Goal: Task Accomplishment & Management: Use online tool/utility

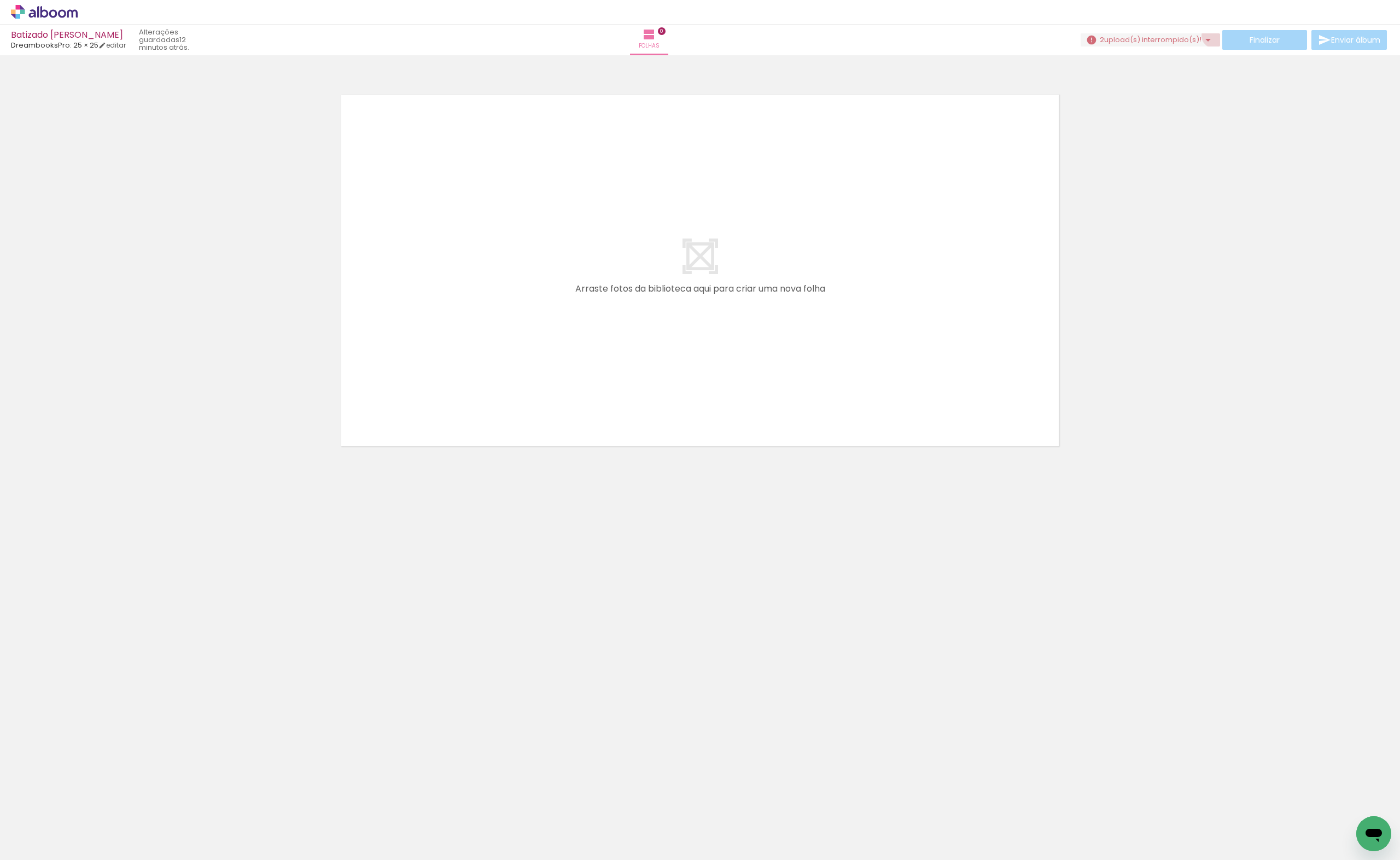
click at [1210, 35] on iron-icon at bounding box center [1208, 40] width 13 height 13
click at [0, 0] on slot "Pesquisar arquivos interrompidos" at bounding box center [0, 0] width 0 height 0
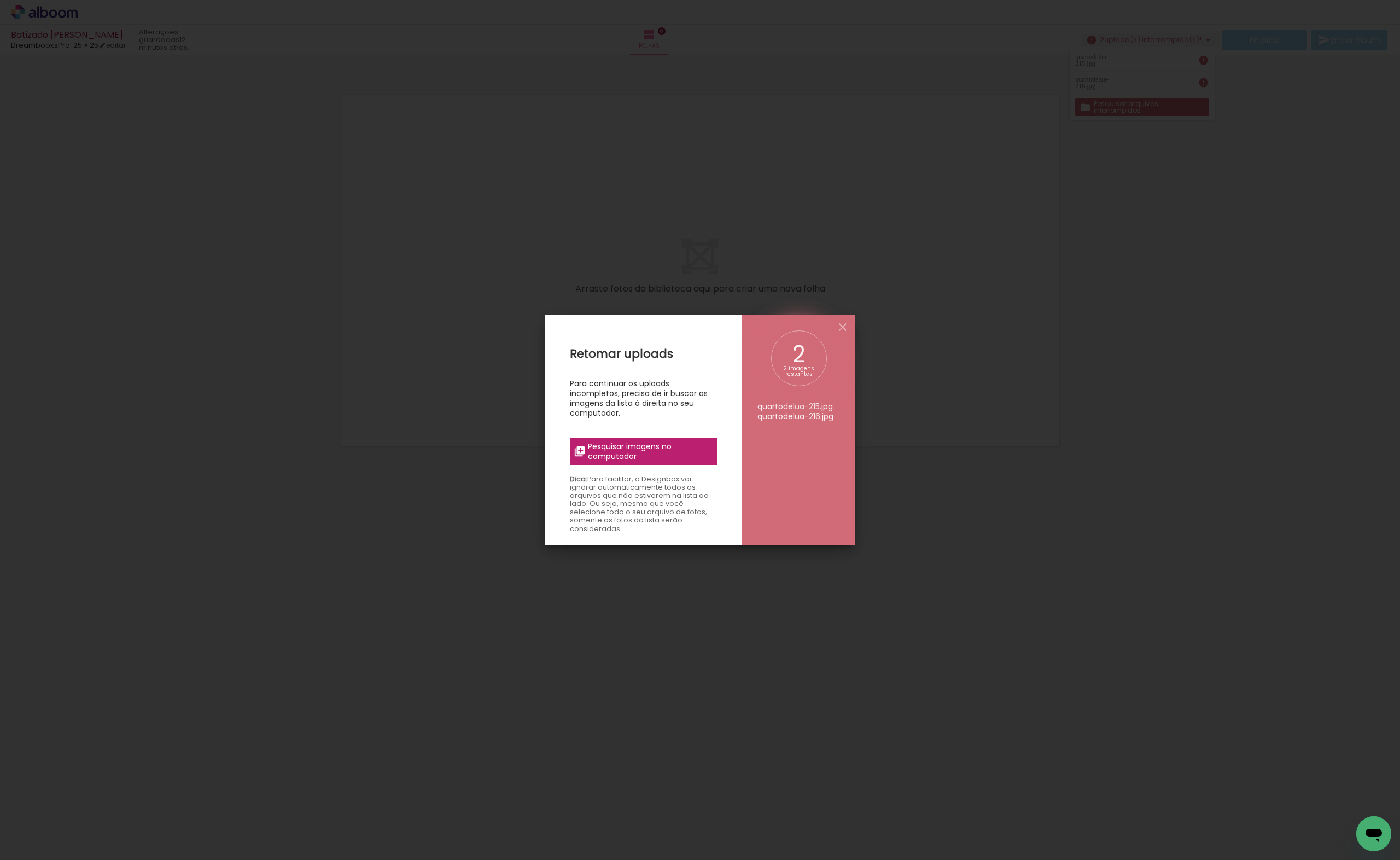
click at [689, 465] on div "Retomar uploads Para continuar os uploads incompletos, precisa de ir buscar as …" at bounding box center [643, 745] width 197 height 860
click at [689, 458] on span "Pesquisar imagens no computador" at bounding box center [650, 451] width 123 height 20
click at [0, 0] on input "file" at bounding box center [0, 0] width 0 height 0
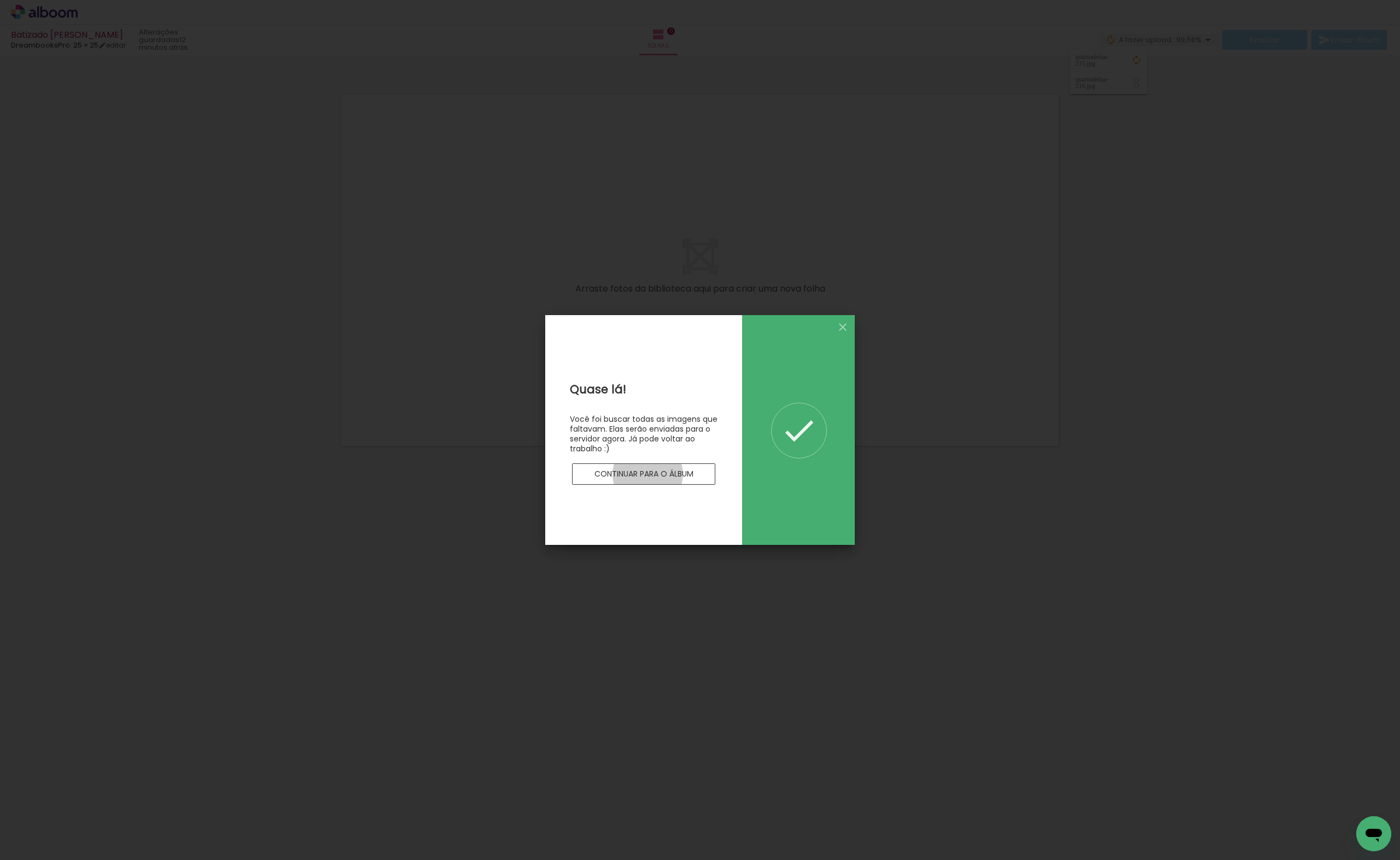
click at [0, 0] on slot "Continuar para o álbum" at bounding box center [0, 0] width 0 height 0
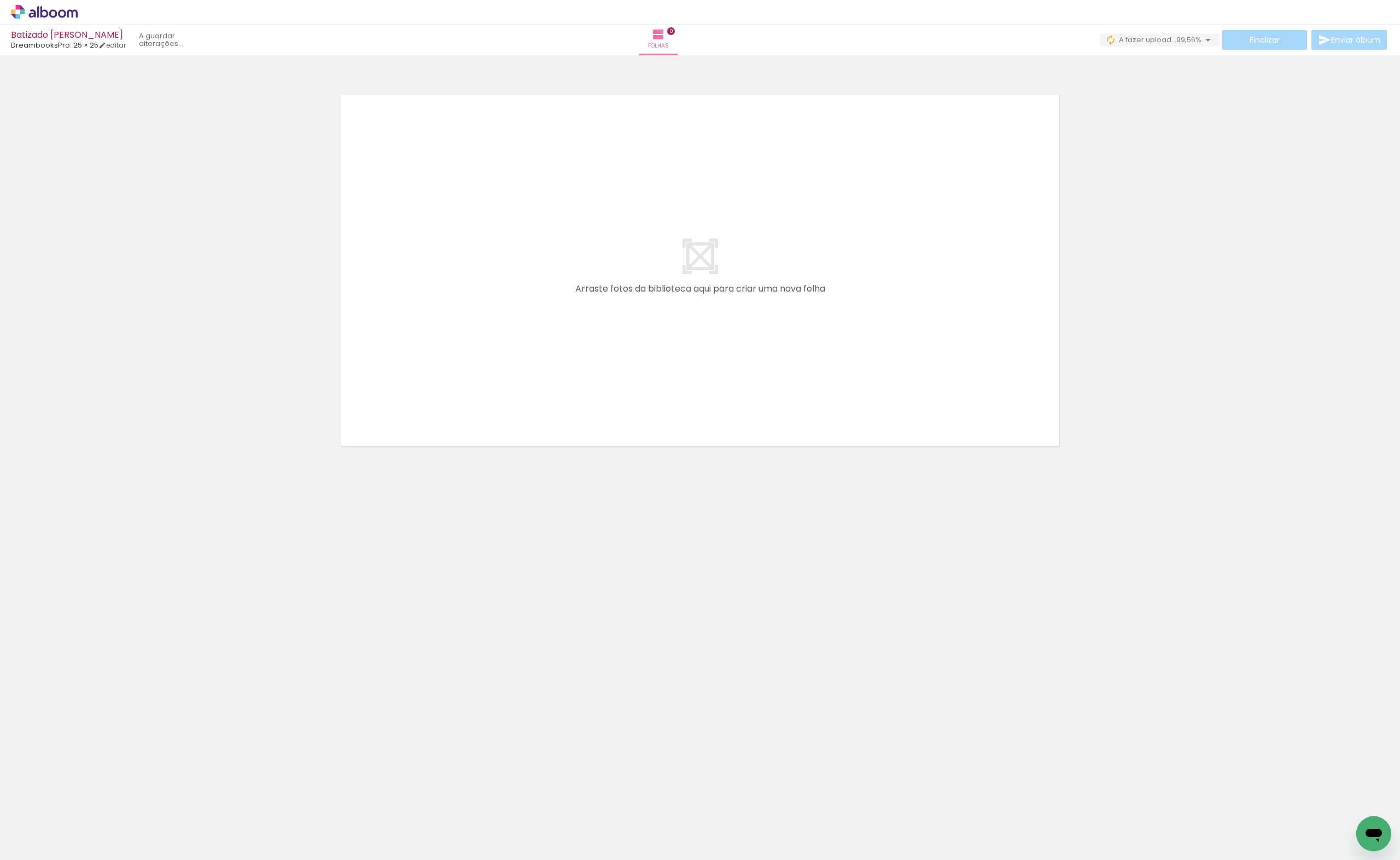
click at [1209, 46] on div "0 A fazer upload... 99,56%" at bounding box center [1160, 40] width 120 height 14
click at [1204, 41] on iron-icon at bounding box center [1208, 40] width 13 height 13
click at [1150, 346] on div at bounding box center [700, 257] width 1400 height 395
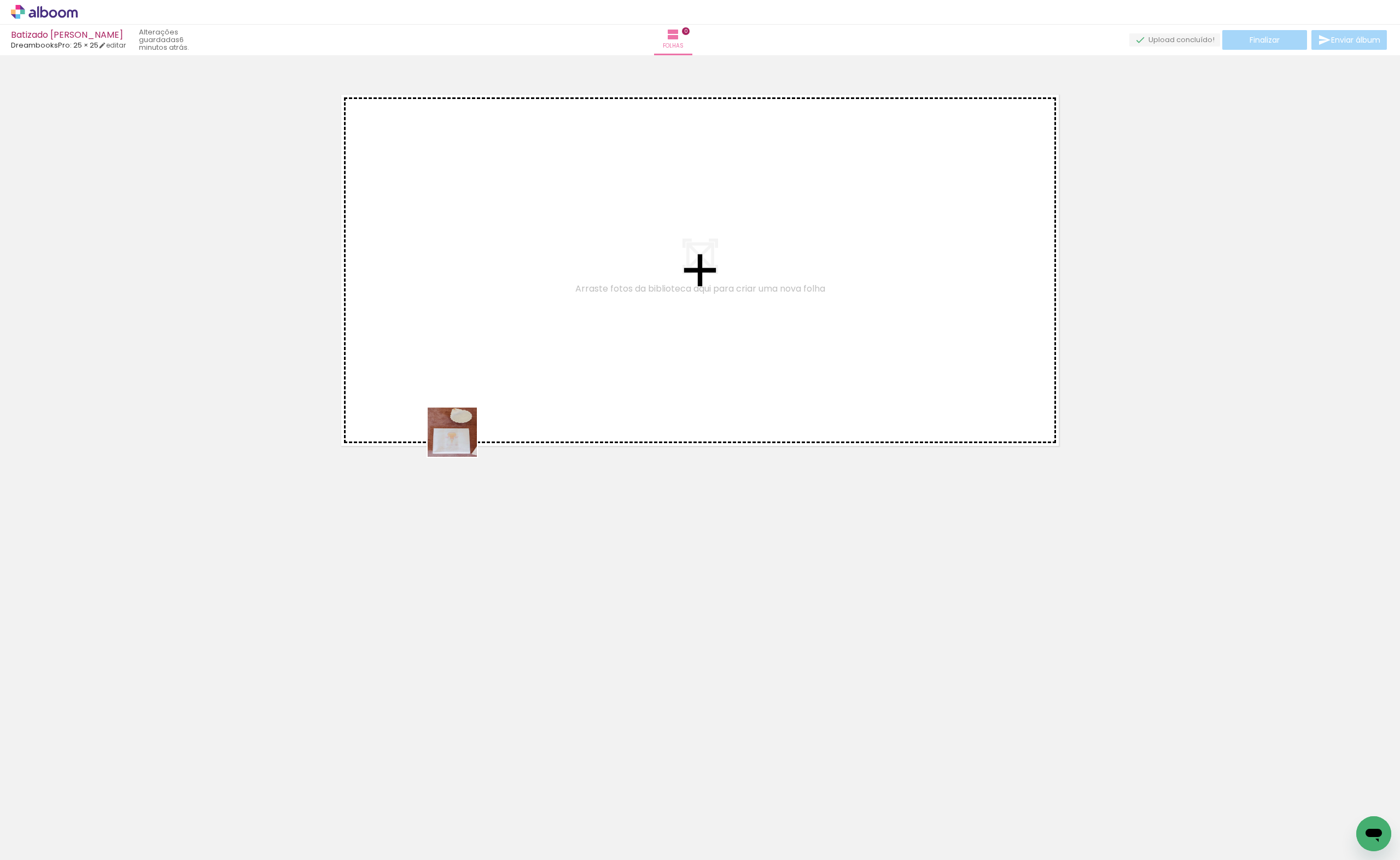
drag, startPoint x: 245, startPoint y: 814, endPoint x: 529, endPoint y: 286, distance: 599.5
click at [529, 286] on quentale-workspace at bounding box center [700, 430] width 1400 height 860
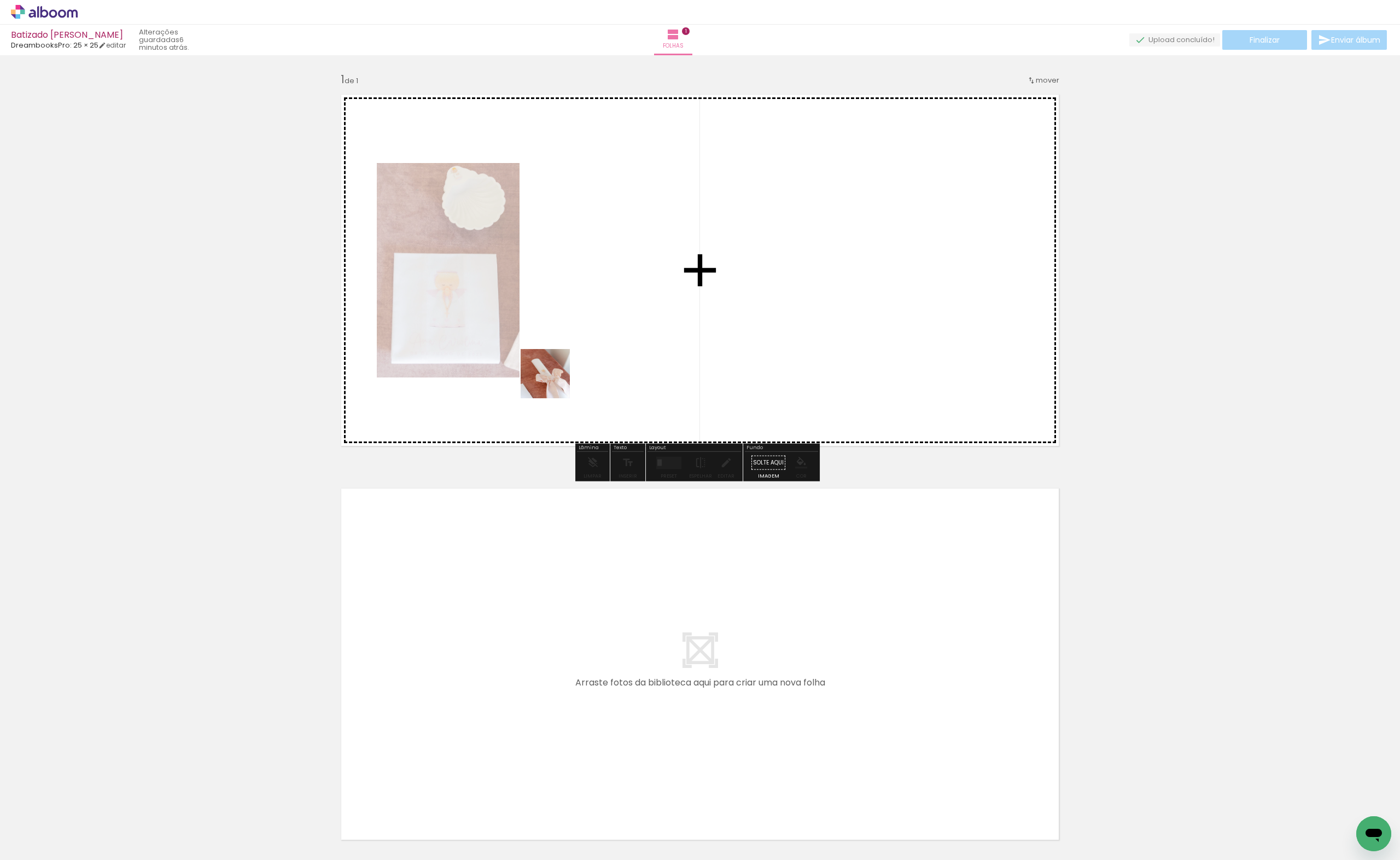
drag, startPoint x: 456, startPoint y: 549, endPoint x: 407, endPoint y: 709, distance: 167.3
click at [557, 376] on quentale-workspace at bounding box center [700, 430] width 1400 height 860
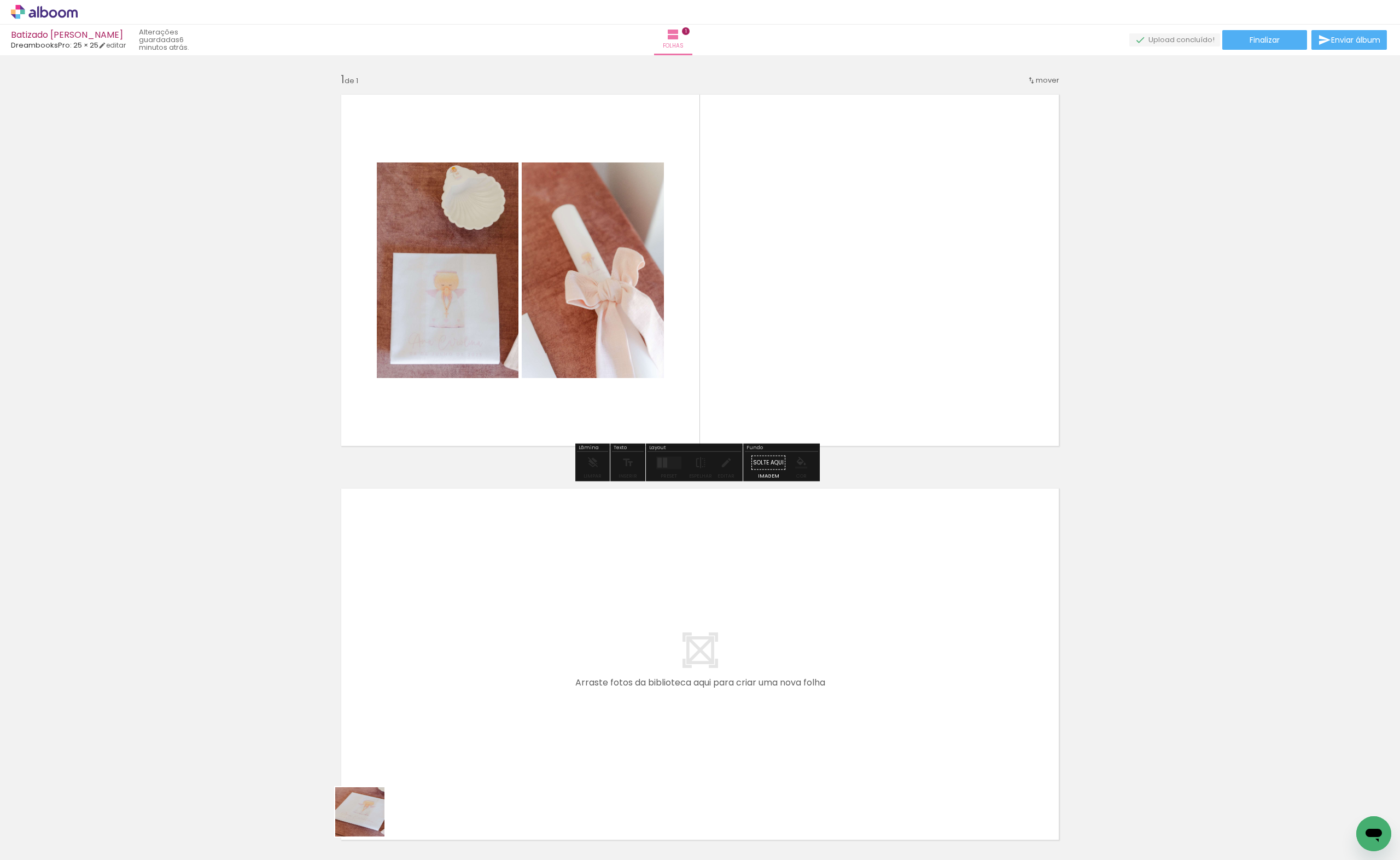
drag, startPoint x: 368, startPoint y: 823, endPoint x: 517, endPoint y: 339, distance: 506.4
click at [517, 339] on quentale-workspace at bounding box center [700, 430] width 1400 height 860
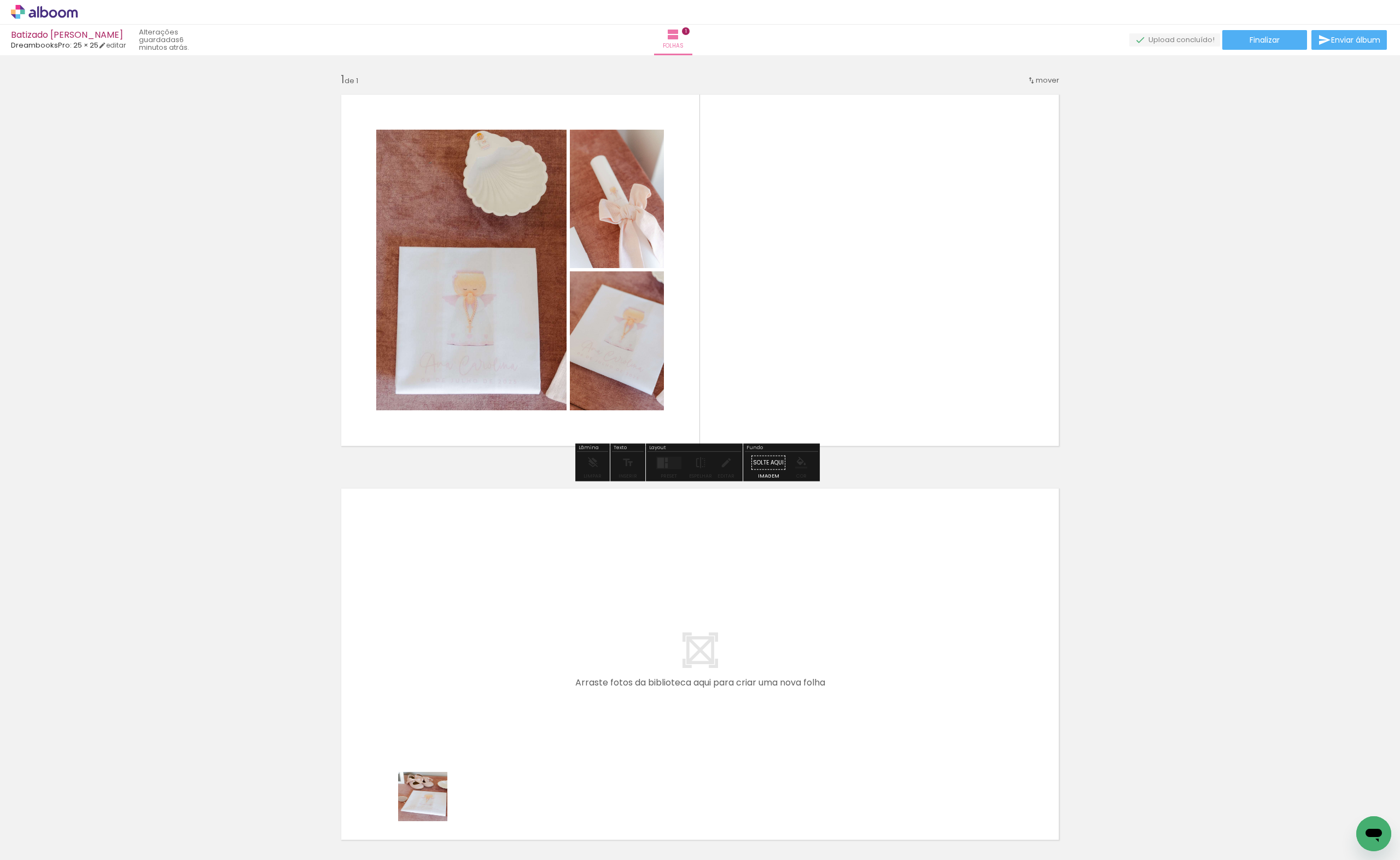
drag, startPoint x: 426, startPoint y: 831, endPoint x: 492, endPoint y: 513, distance: 324.8
click at [551, 252] on quentale-workspace at bounding box center [700, 430] width 1400 height 860
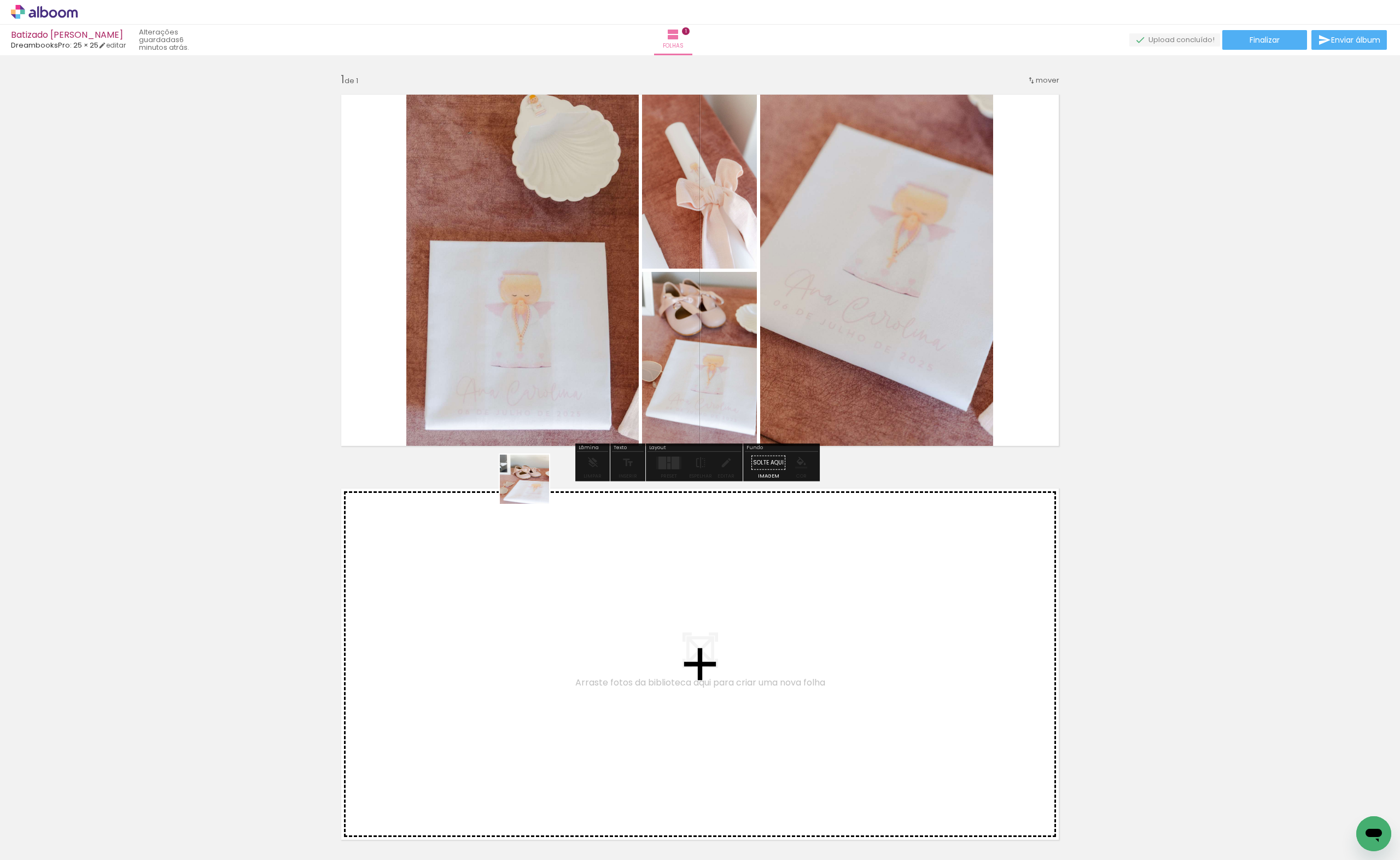
drag, startPoint x: 478, startPoint y: 831, endPoint x: 548, endPoint y: 401, distance: 435.7
click at [548, 401] on quentale-workspace at bounding box center [700, 430] width 1400 height 860
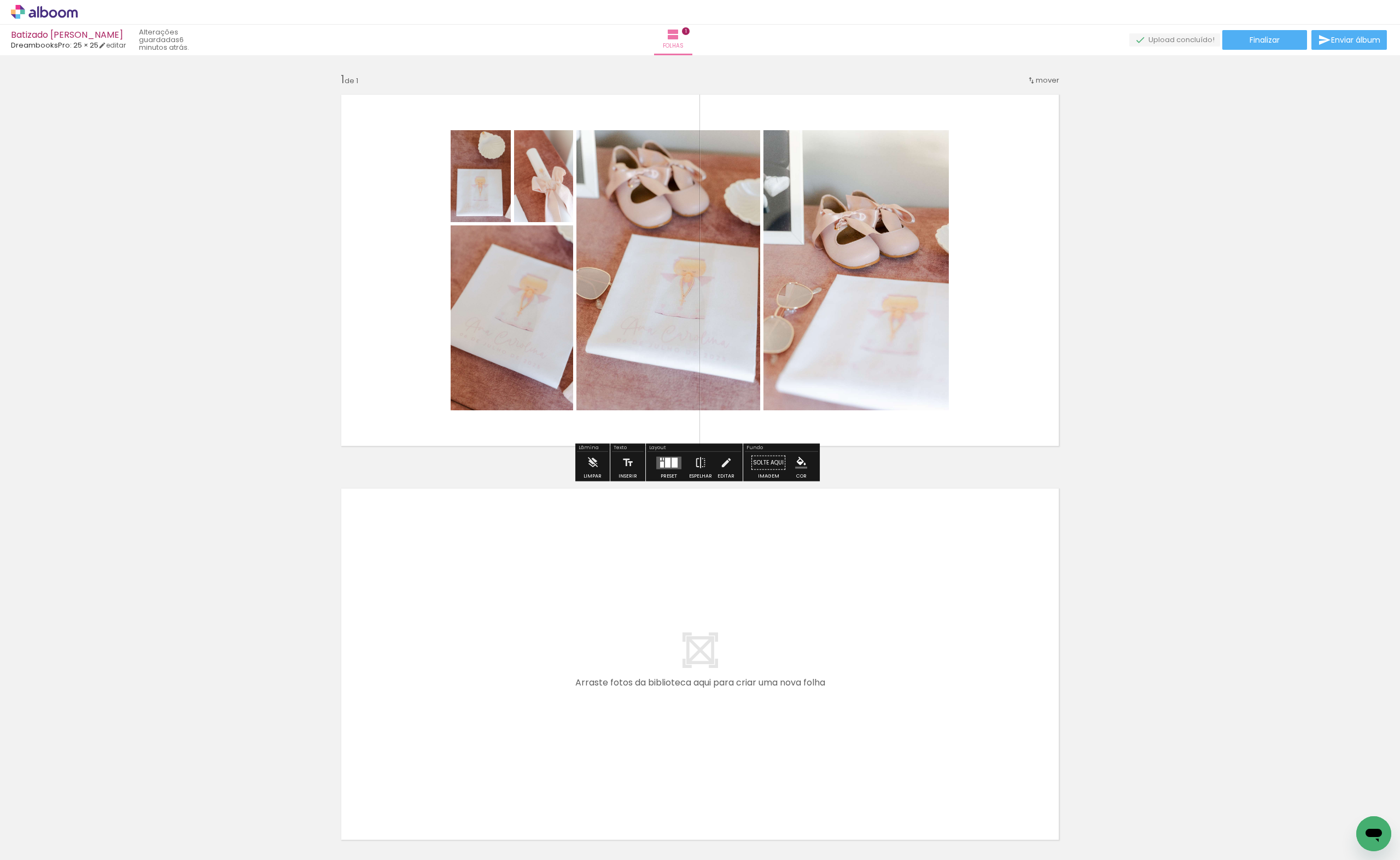
drag, startPoint x: 544, startPoint y: 843, endPoint x: 546, endPoint y: 714, distance: 129.0
click at [546, 714] on quentale-workspace at bounding box center [700, 430] width 1400 height 860
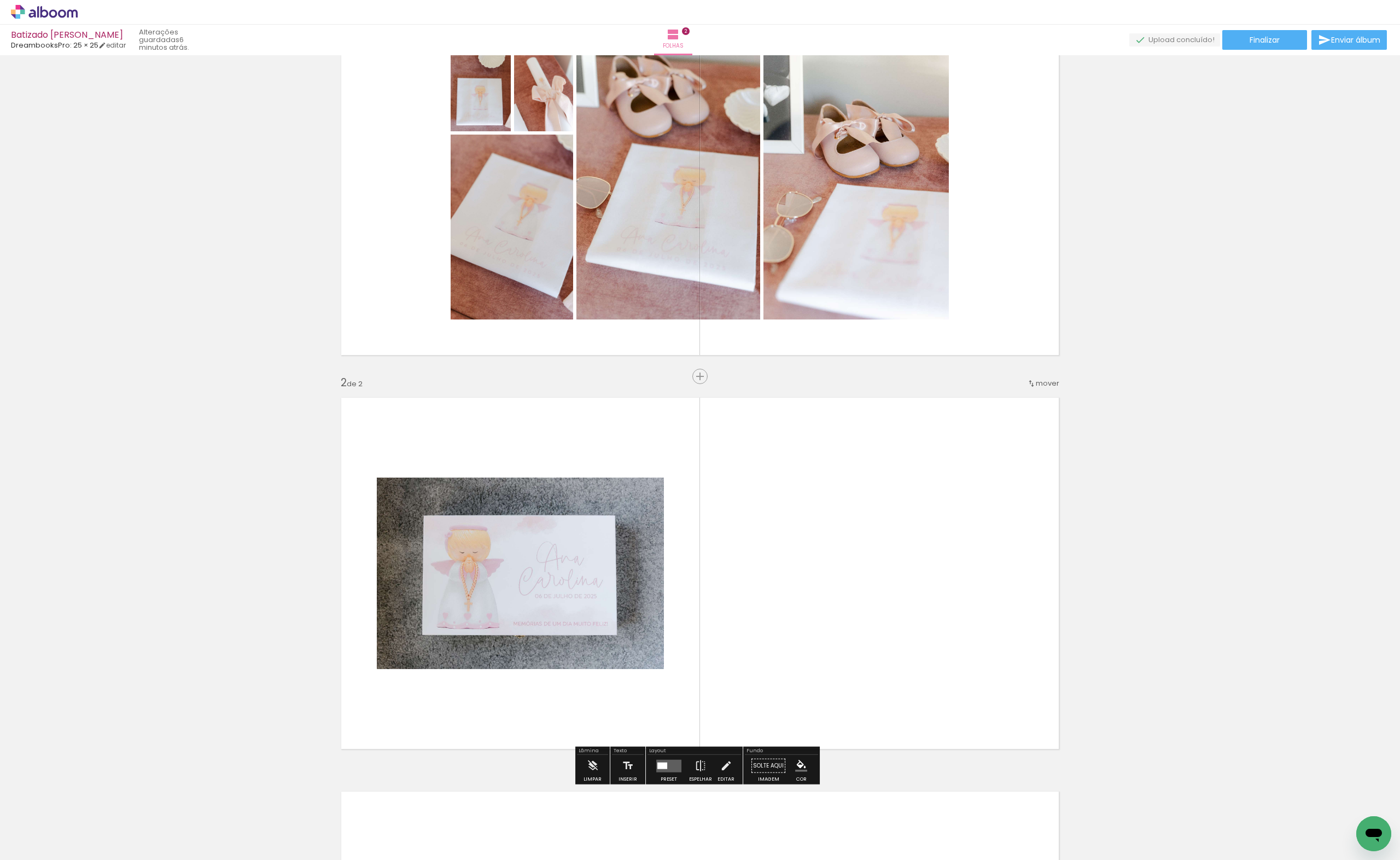
scroll to position [241, 0]
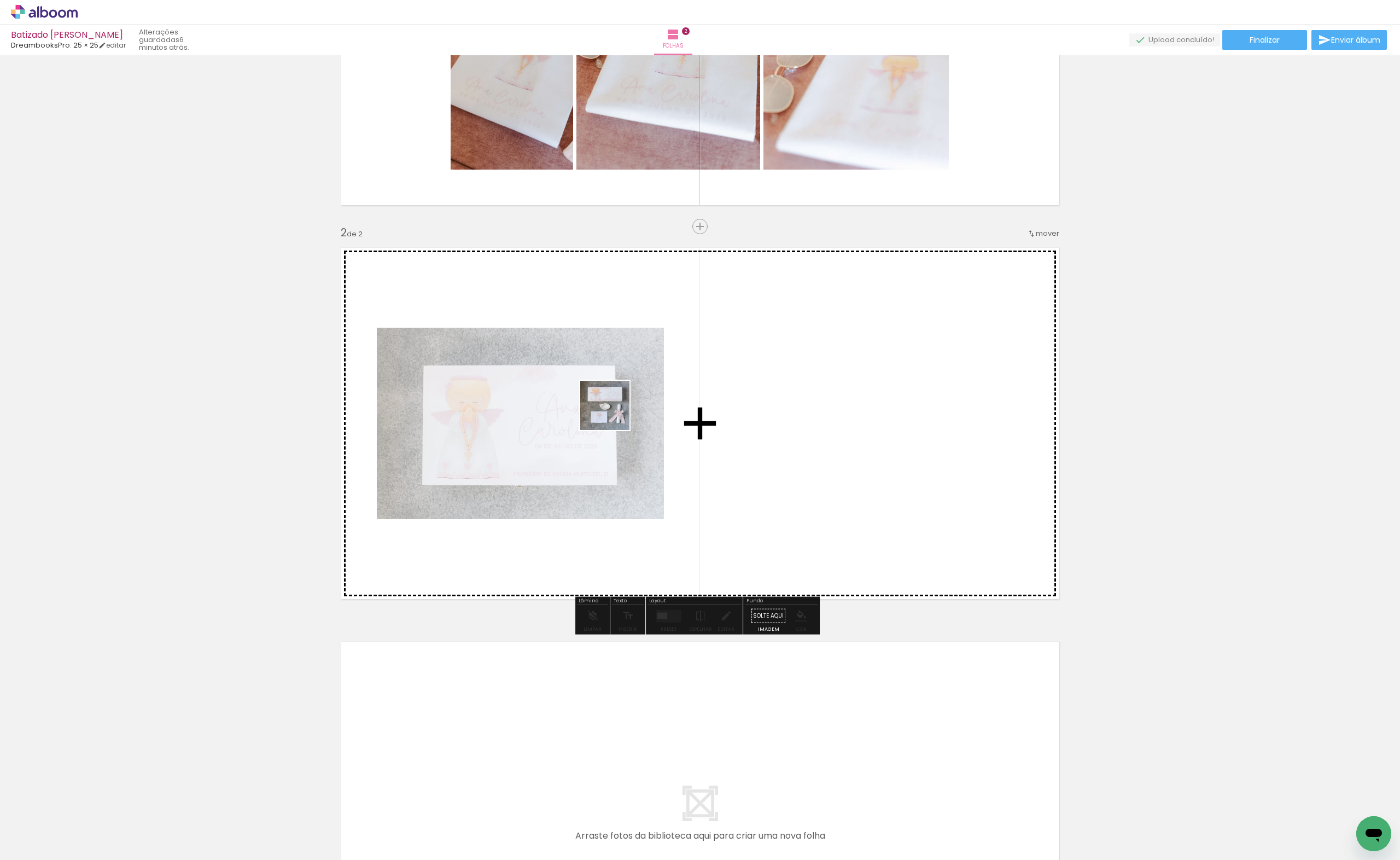
drag, startPoint x: 602, startPoint y: 805, endPoint x: 678, endPoint y: 845, distance: 85.9
click at [613, 407] on quentale-workspace at bounding box center [700, 430] width 1400 height 860
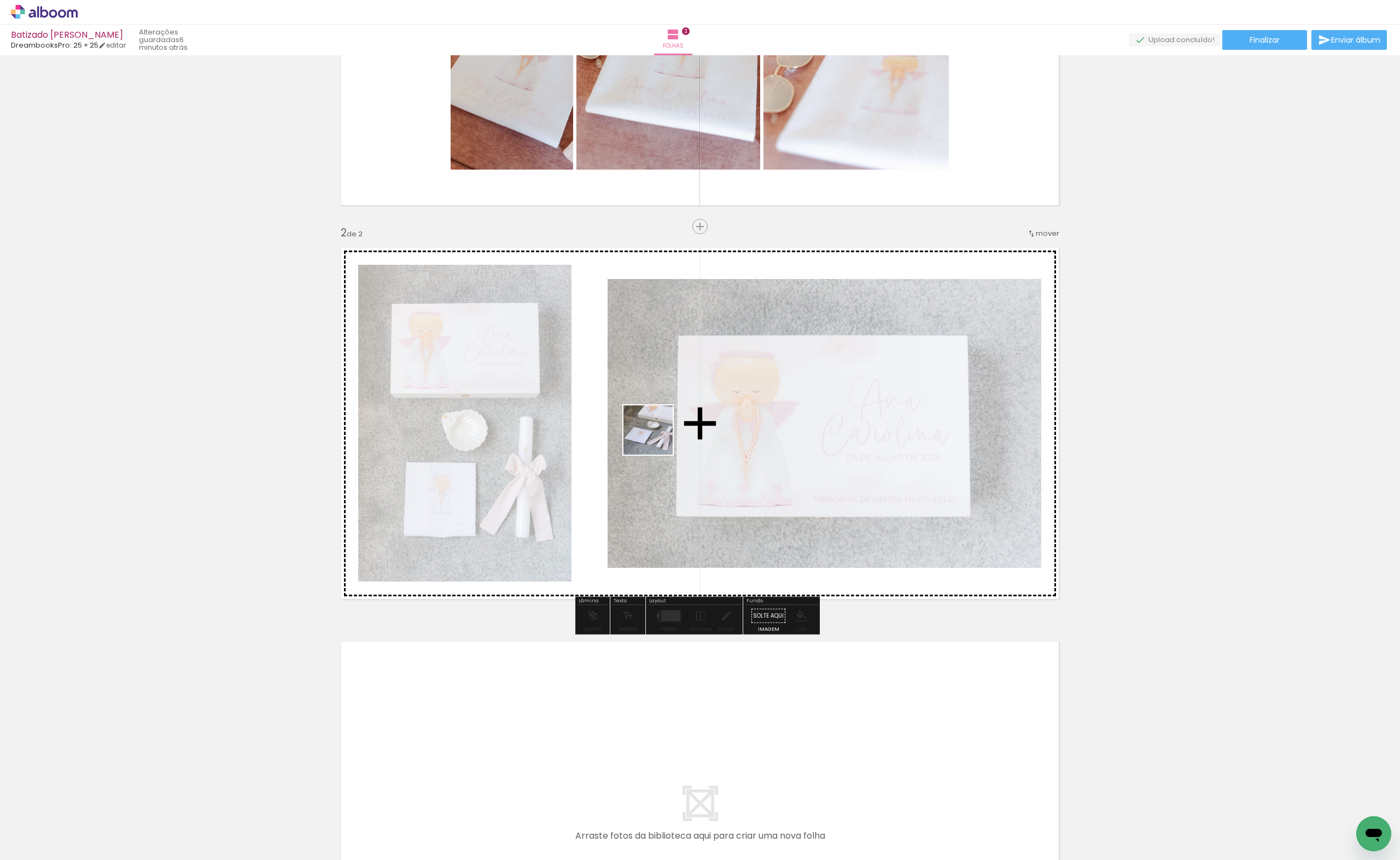
drag, startPoint x: 671, startPoint y: 812, endPoint x: 656, endPoint y: 438, distance: 374.3
click at [656, 438] on quentale-workspace at bounding box center [700, 430] width 1400 height 860
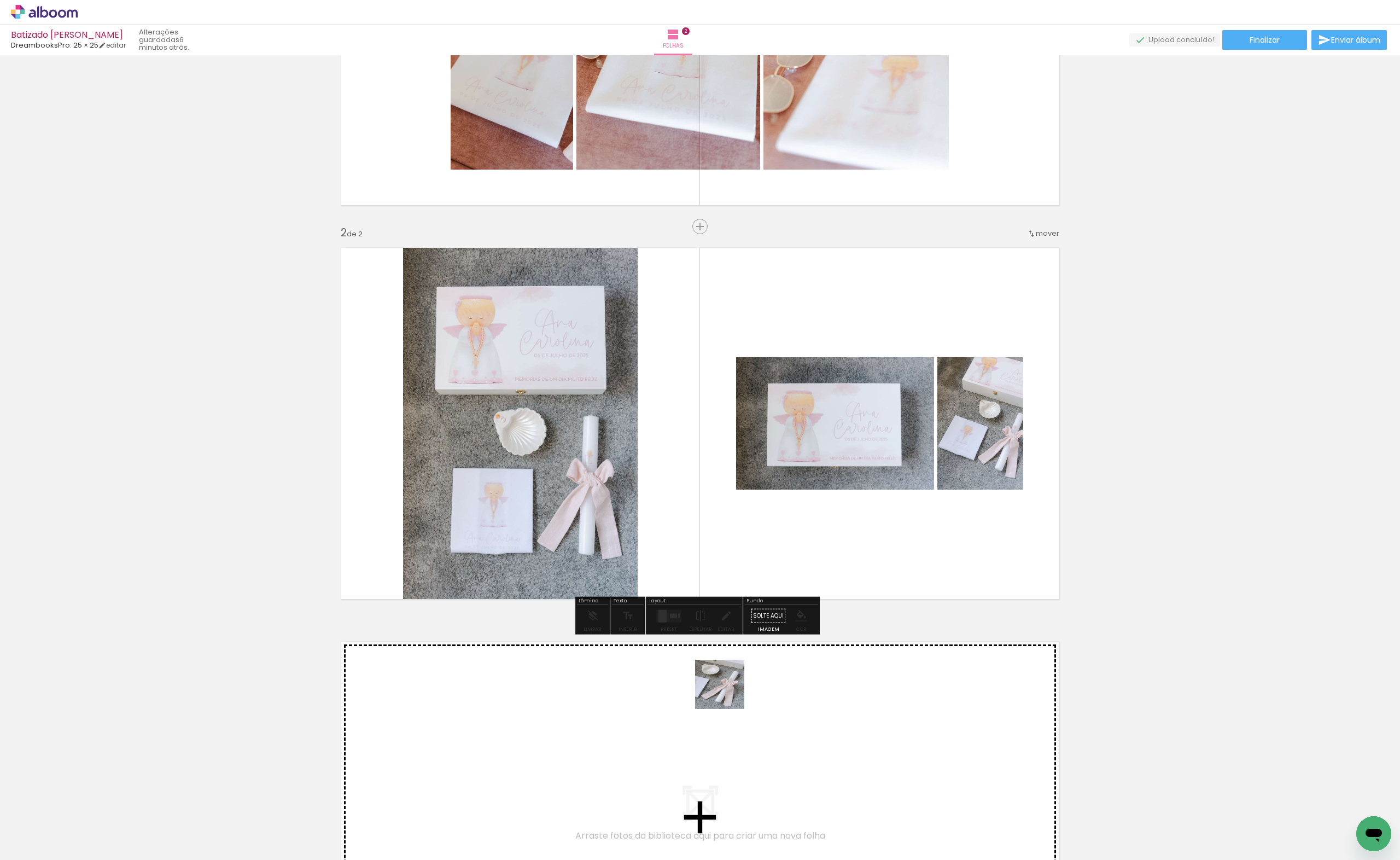
drag, startPoint x: 728, startPoint y: 693, endPoint x: 787, endPoint y: 754, distance: 84.9
click at [670, 426] on quentale-workspace at bounding box center [700, 430] width 1400 height 860
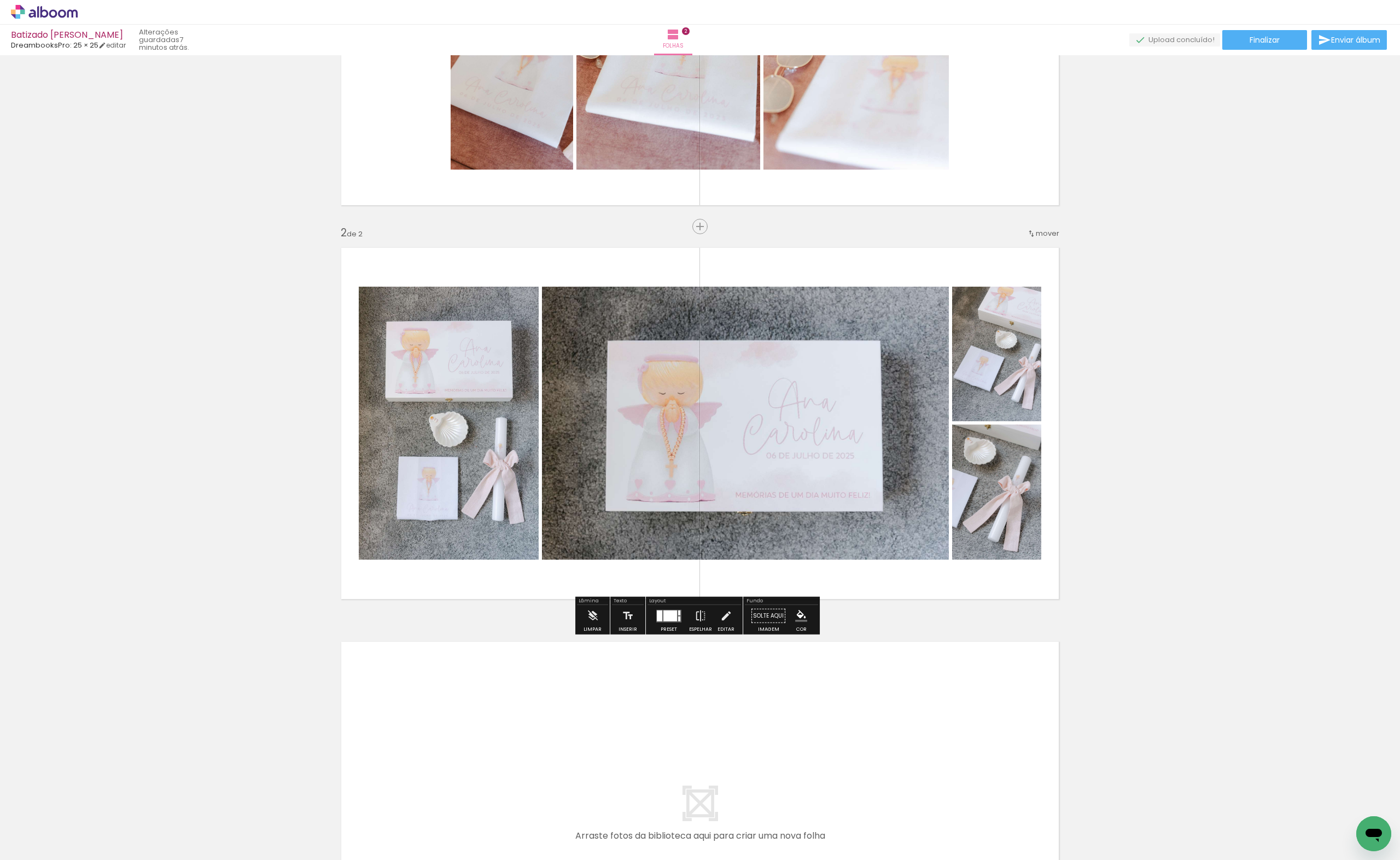
drag, startPoint x: 781, startPoint y: 824, endPoint x: 750, endPoint y: 526, distance: 299.6
click at [750, 526] on quentale-workspace at bounding box center [700, 430] width 1400 height 860
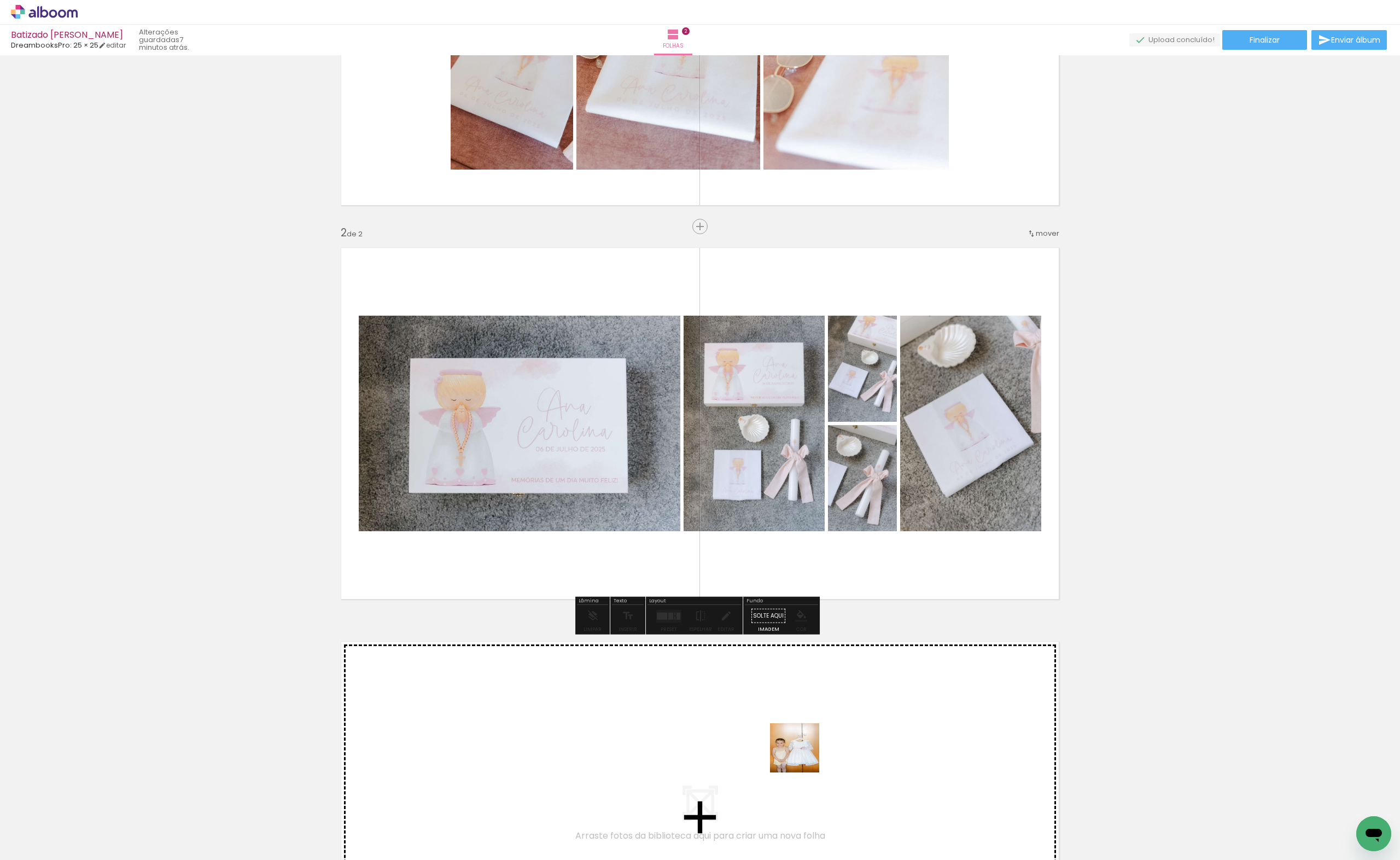
drag, startPoint x: 849, startPoint y: 836, endPoint x: 800, endPoint y: 754, distance: 95.5
click at [800, 754] on quentale-workspace at bounding box center [700, 430] width 1400 height 860
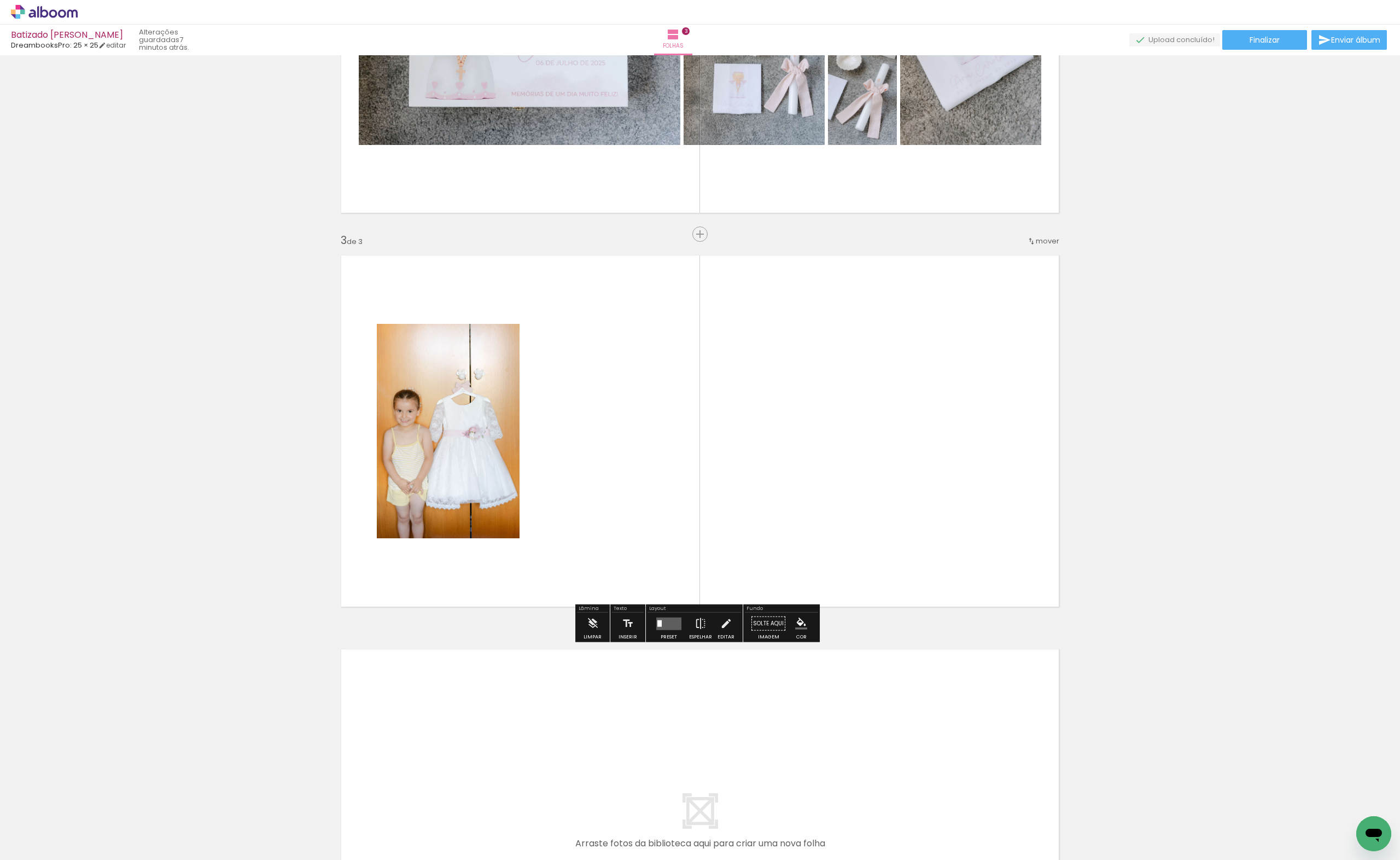
scroll to position [635, 0]
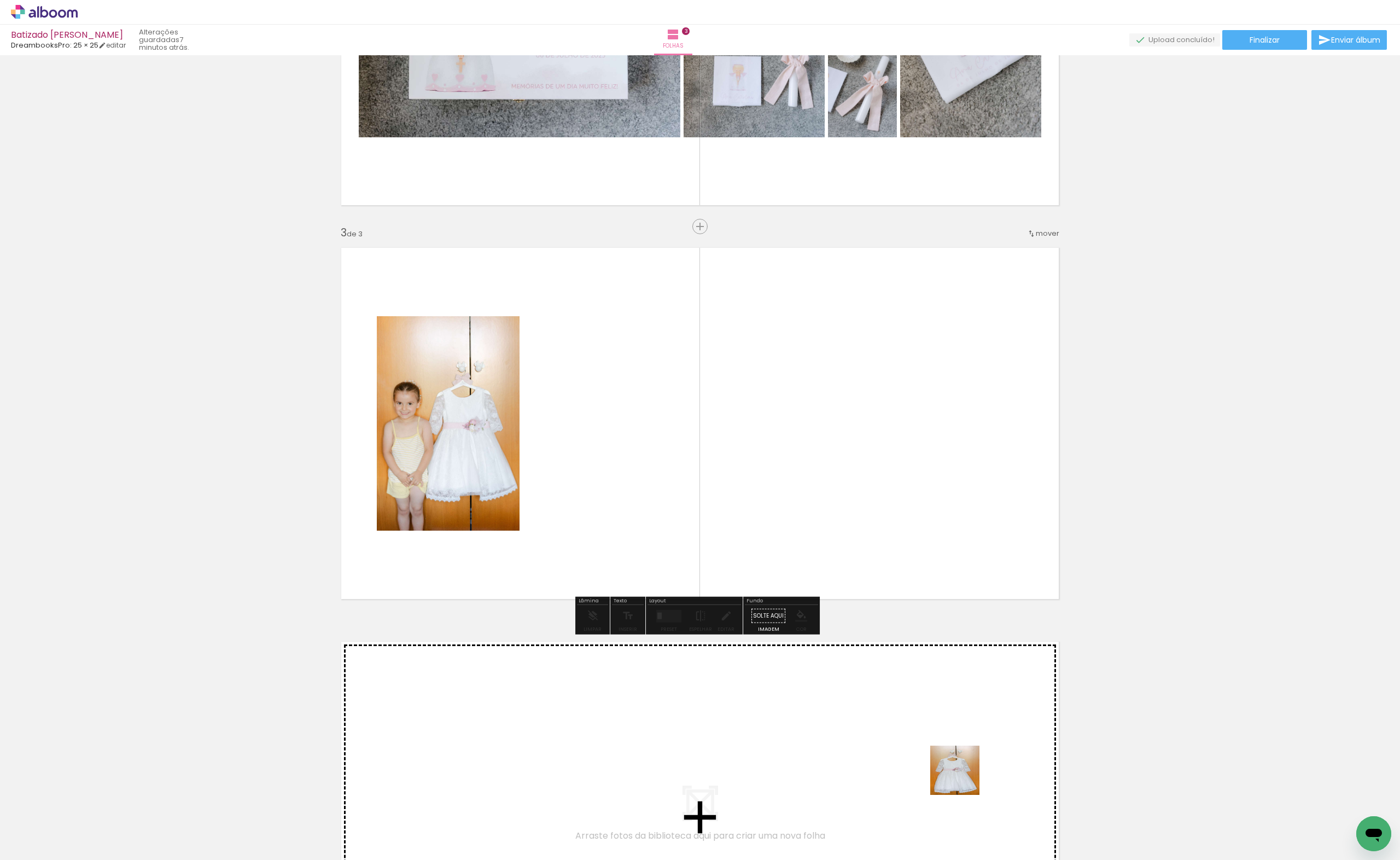
drag, startPoint x: 978, startPoint y: 825, endPoint x: 814, endPoint y: 542, distance: 327.1
click at [814, 542] on quentale-workspace at bounding box center [700, 430] width 1400 height 860
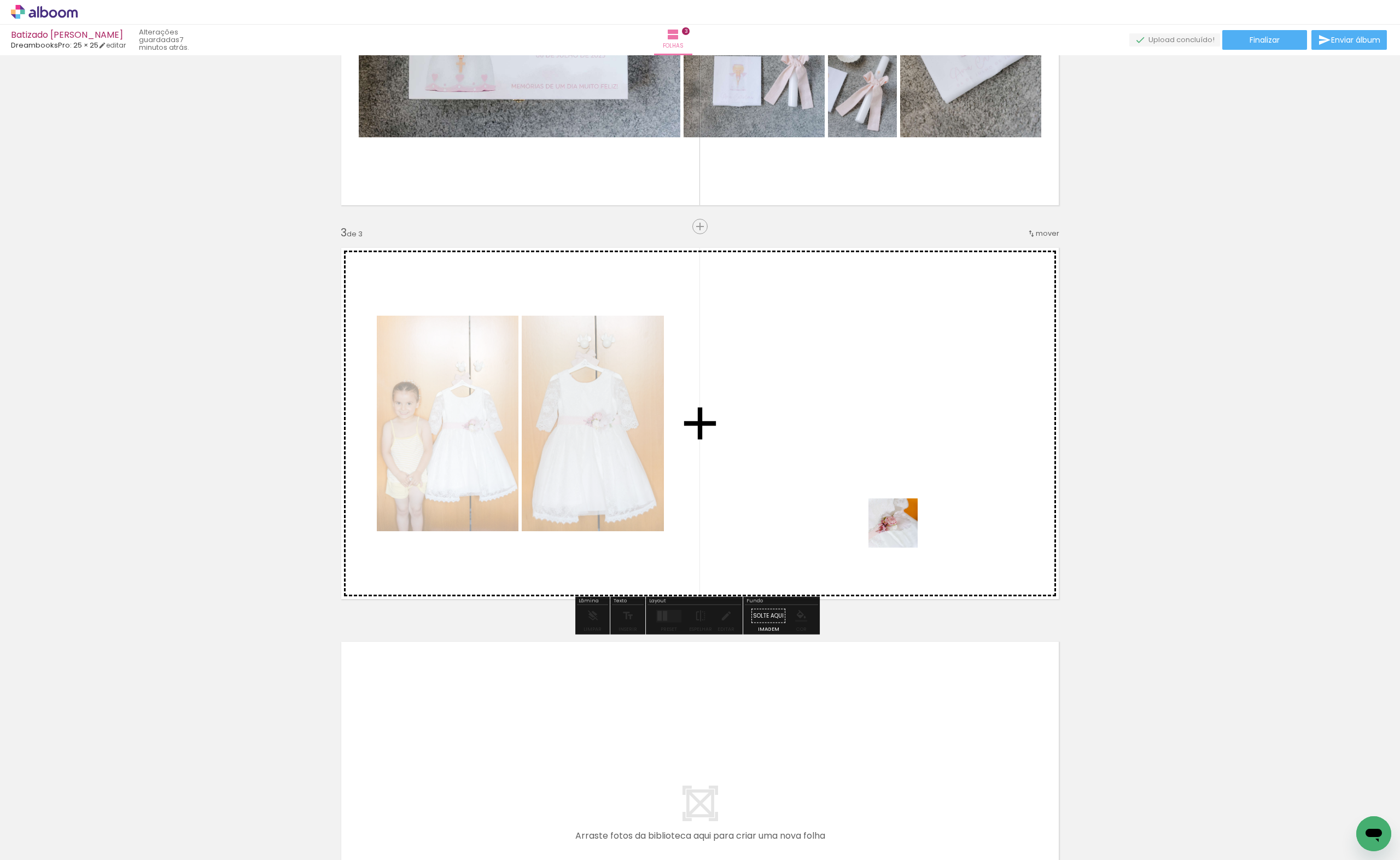
drag, startPoint x: 1022, startPoint y: 784, endPoint x: 1061, endPoint y: 766, distance: 43.0
click at [891, 514] on quentale-workspace at bounding box center [700, 430] width 1400 height 860
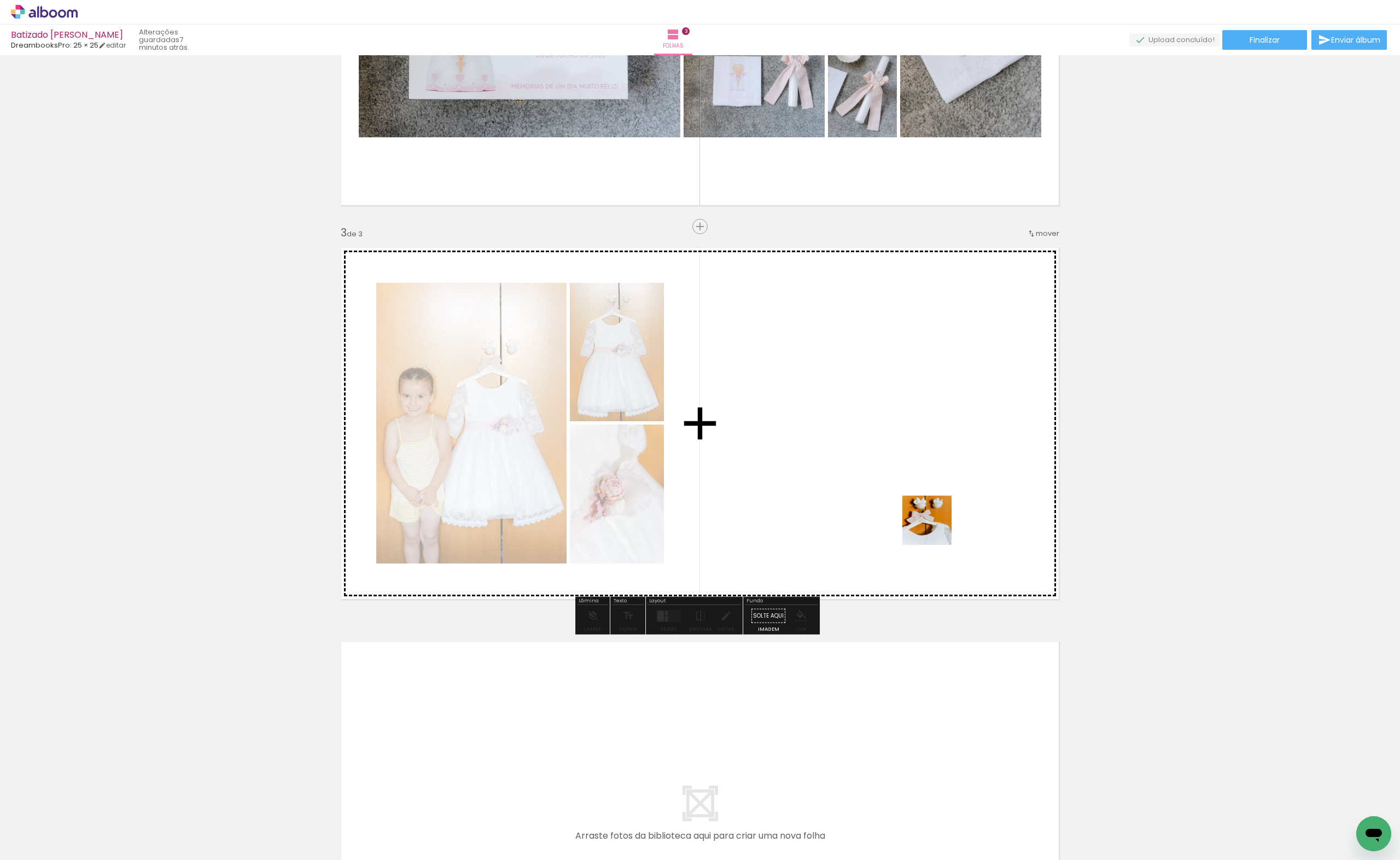
drag, startPoint x: 1097, startPoint y: 799, endPoint x: 1042, endPoint y: 708, distance: 106.3
click at [934, 528] on quentale-workspace at bounding box center [700, 430] width 1400 height 860
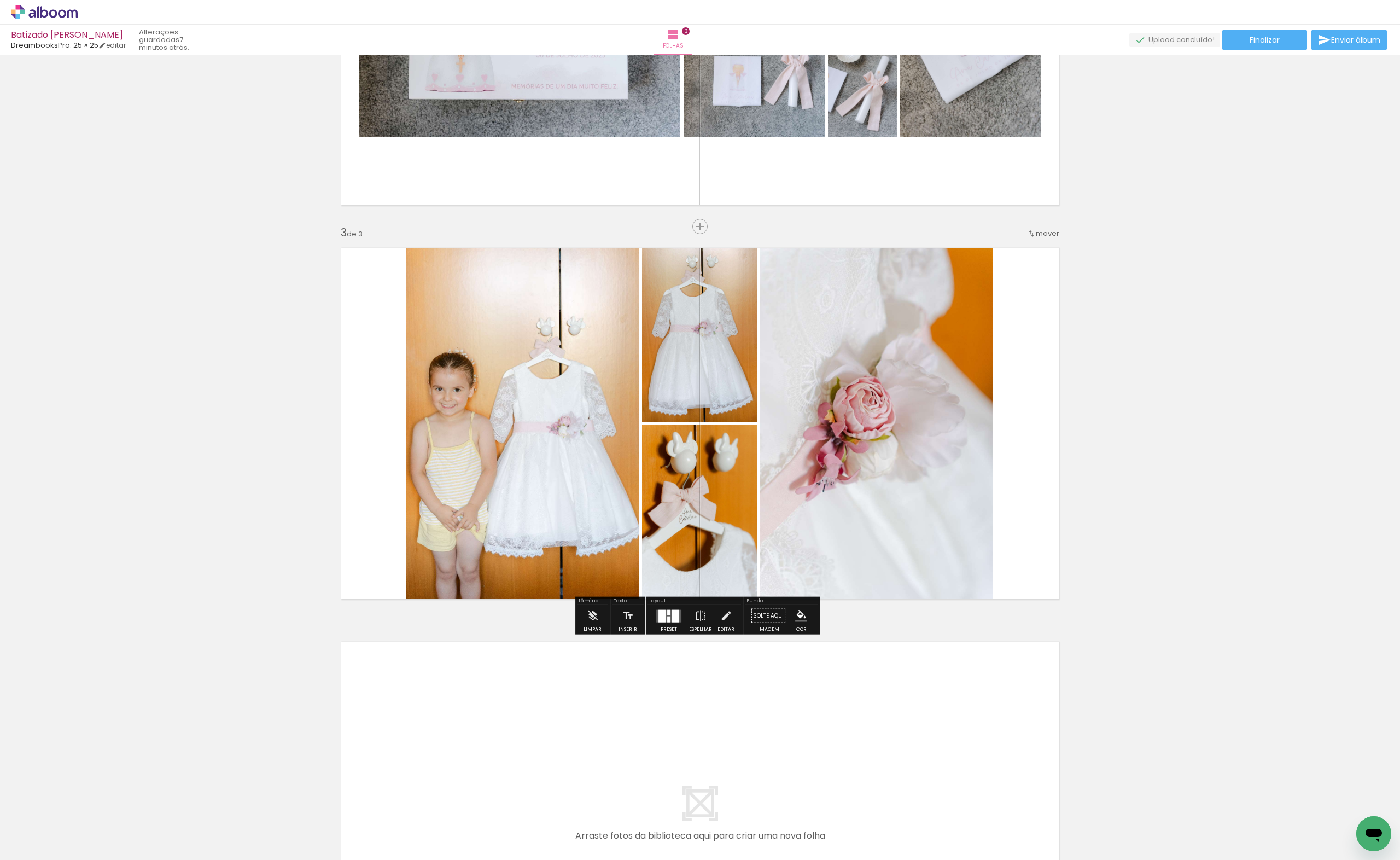
drag, startPoint x: 1023, startPoint y: 601, endPoint x: 965, endPoint y: 621, distance: 61.4
click at [861, 407] on quentale-workspace at bounding box center [700, 430] width 1400 height 860
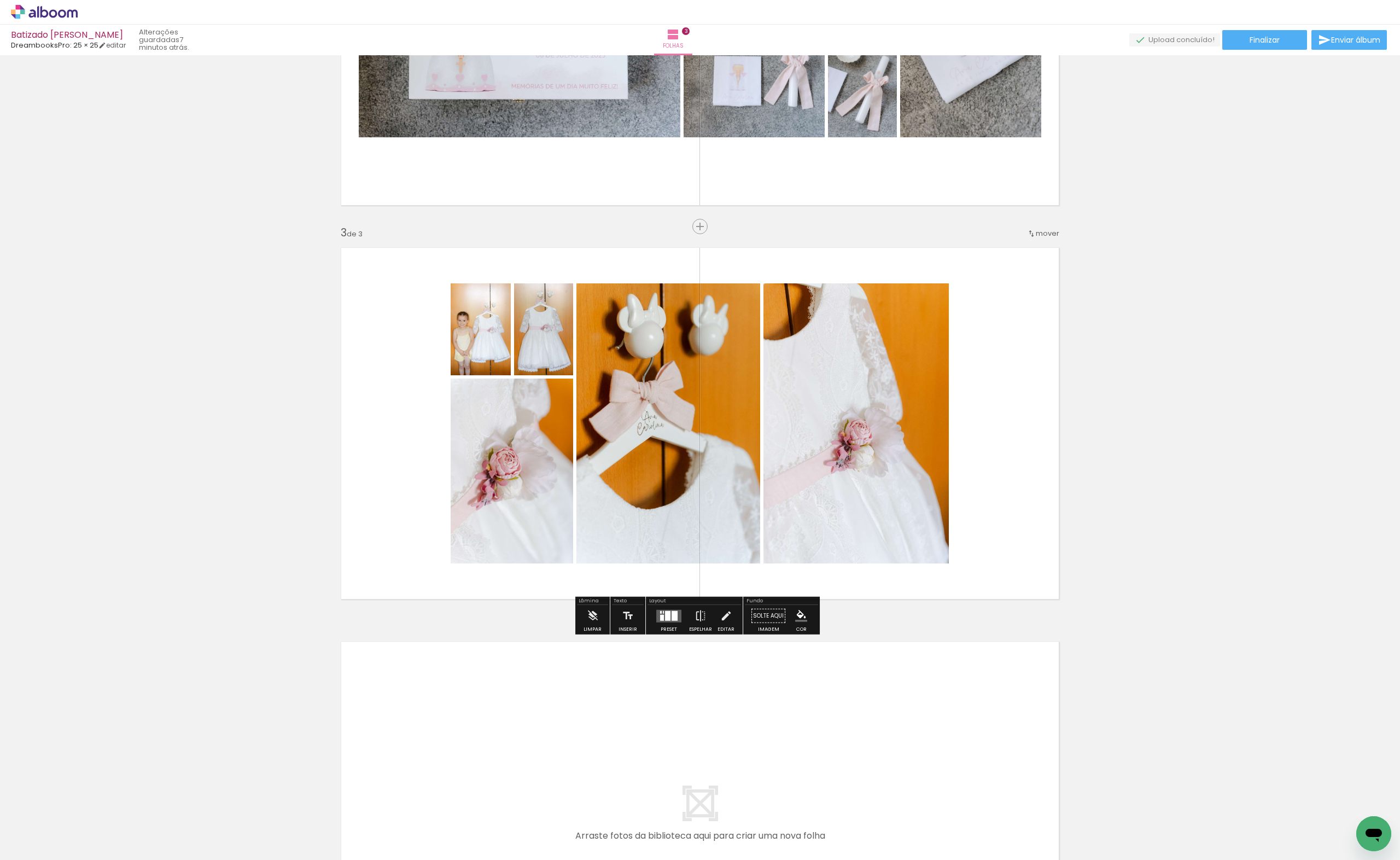
scroll to position [0, 954]
drag, startPoint x: 321, startPoint y: 828, endPoint x: 392, endPoint y: 754, distance: 102.6
click at [392, 754] on quentale-workspace at bounding box center [700, 430] width 1400 height 860
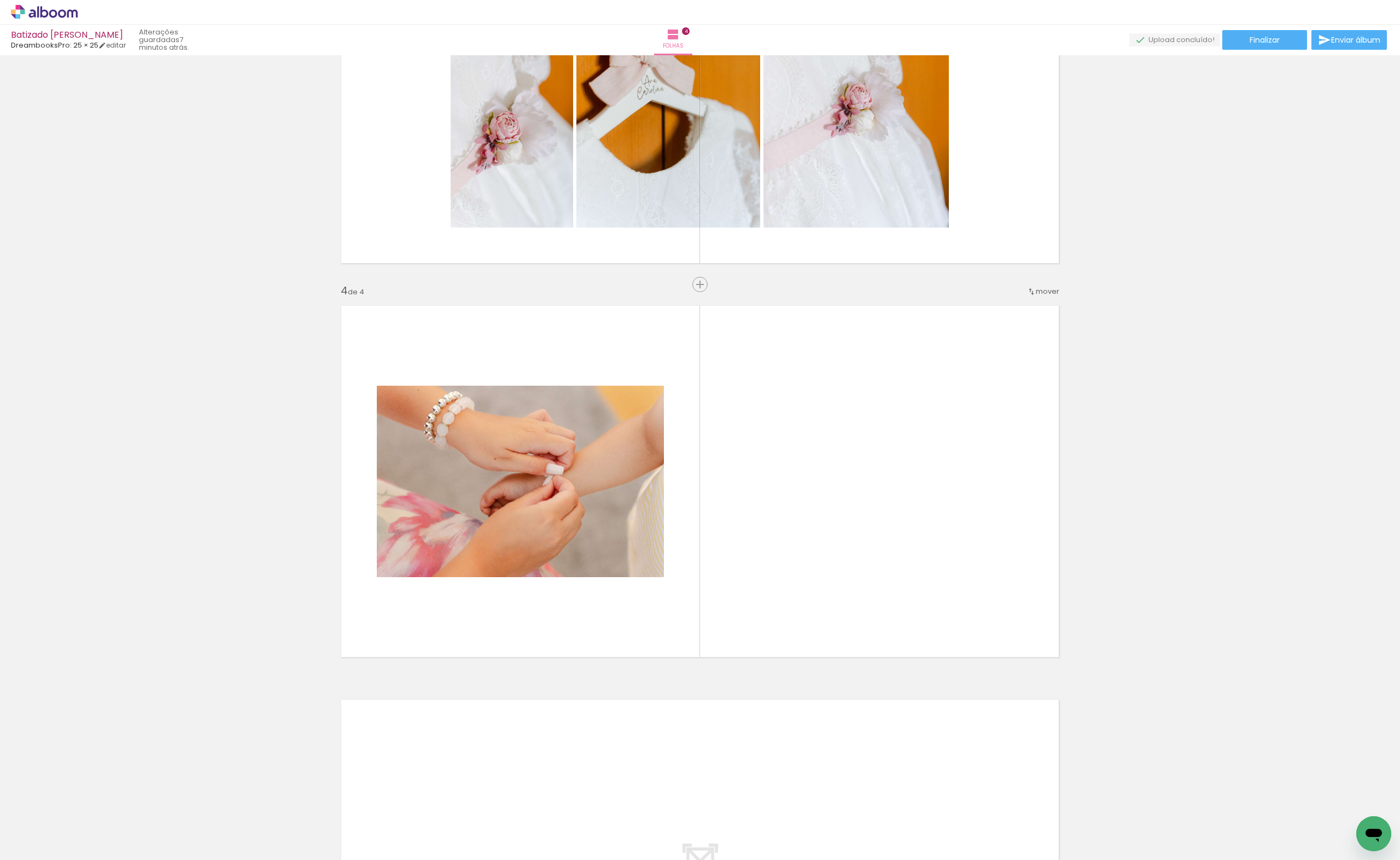
scroll to position [1029, 0]
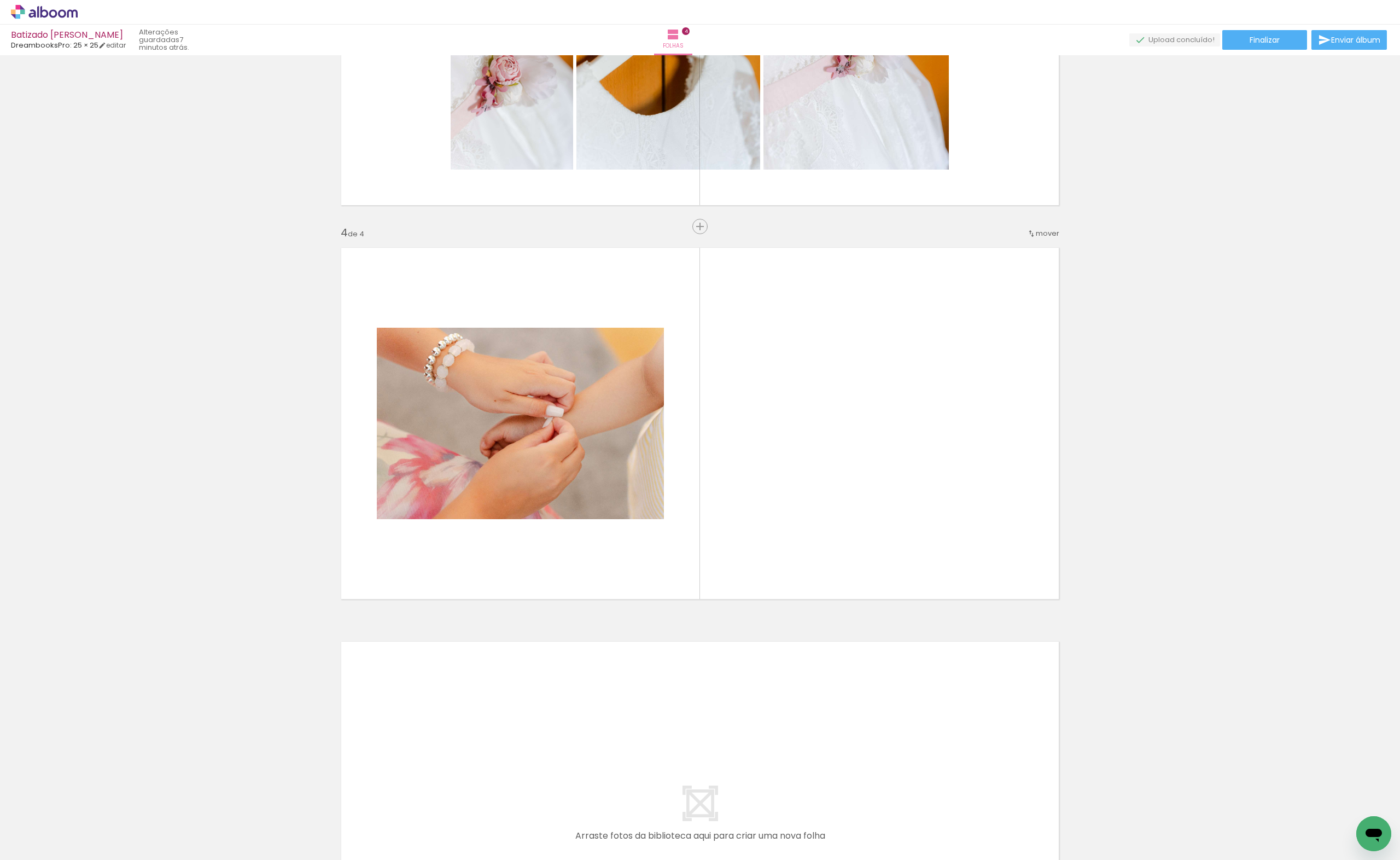
drag, startPoint x: 384, startPoint y: 831, endPoint x: 588, endPoint y: 434, distance: 446.3
click at [588, 434] on quentale-workspace at bounding box center [700, 430] width 1400 height 860
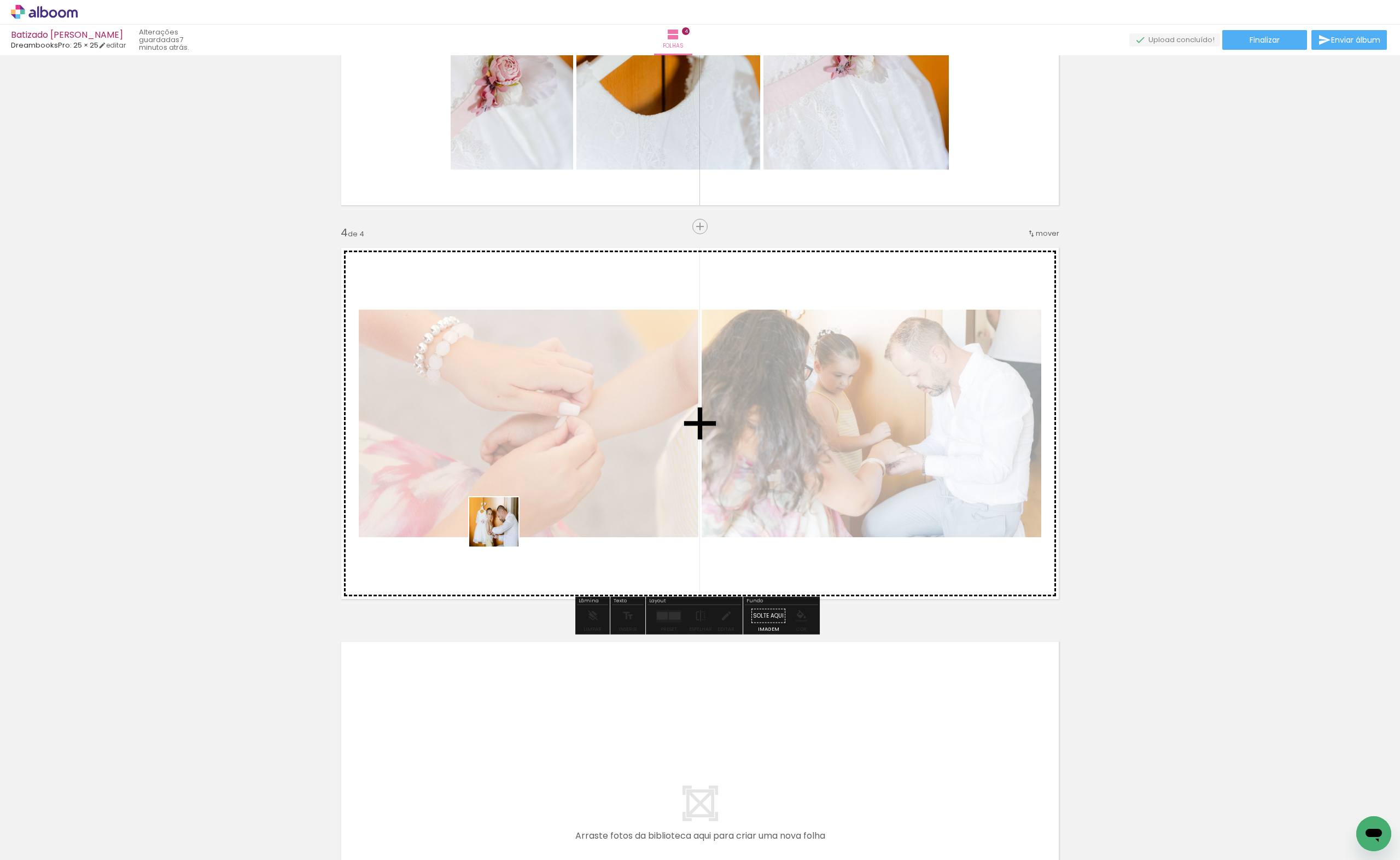
drag, startPoint x: 446, startPoint y: 807, endPoint x: 513, endPoint y: 718, distance: 111.4
click at [510, 503] on quentale-workspace at bounding box center [700, 430] width 1400 height 860
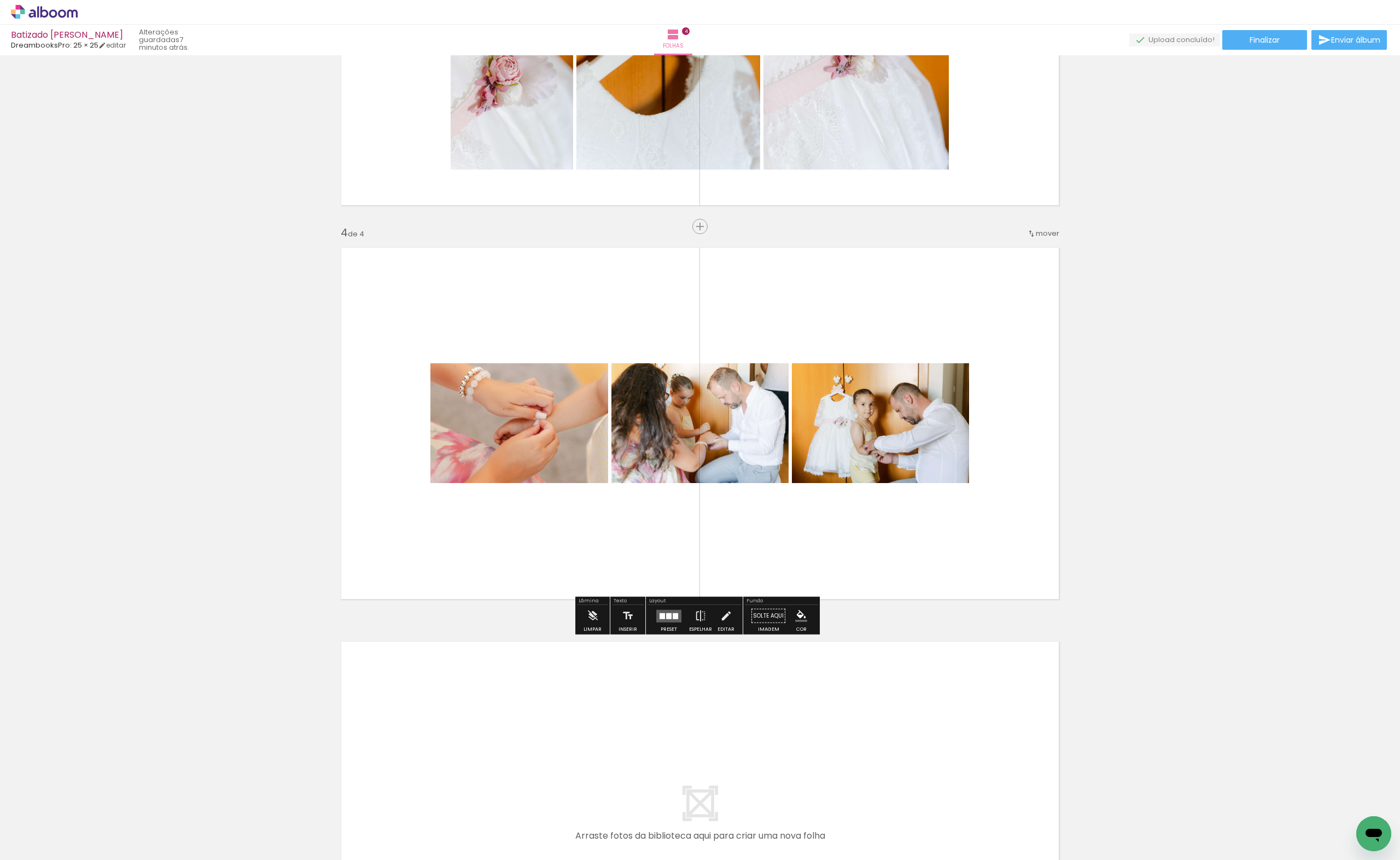
drag, startPoint x: 497, startPoint y: 827, endPoint x: 522, endPoint y: 590, distance: 238.3
click at [515, 512] on quentale-workspace at bounding box center [700, 430] width 1400 height 860
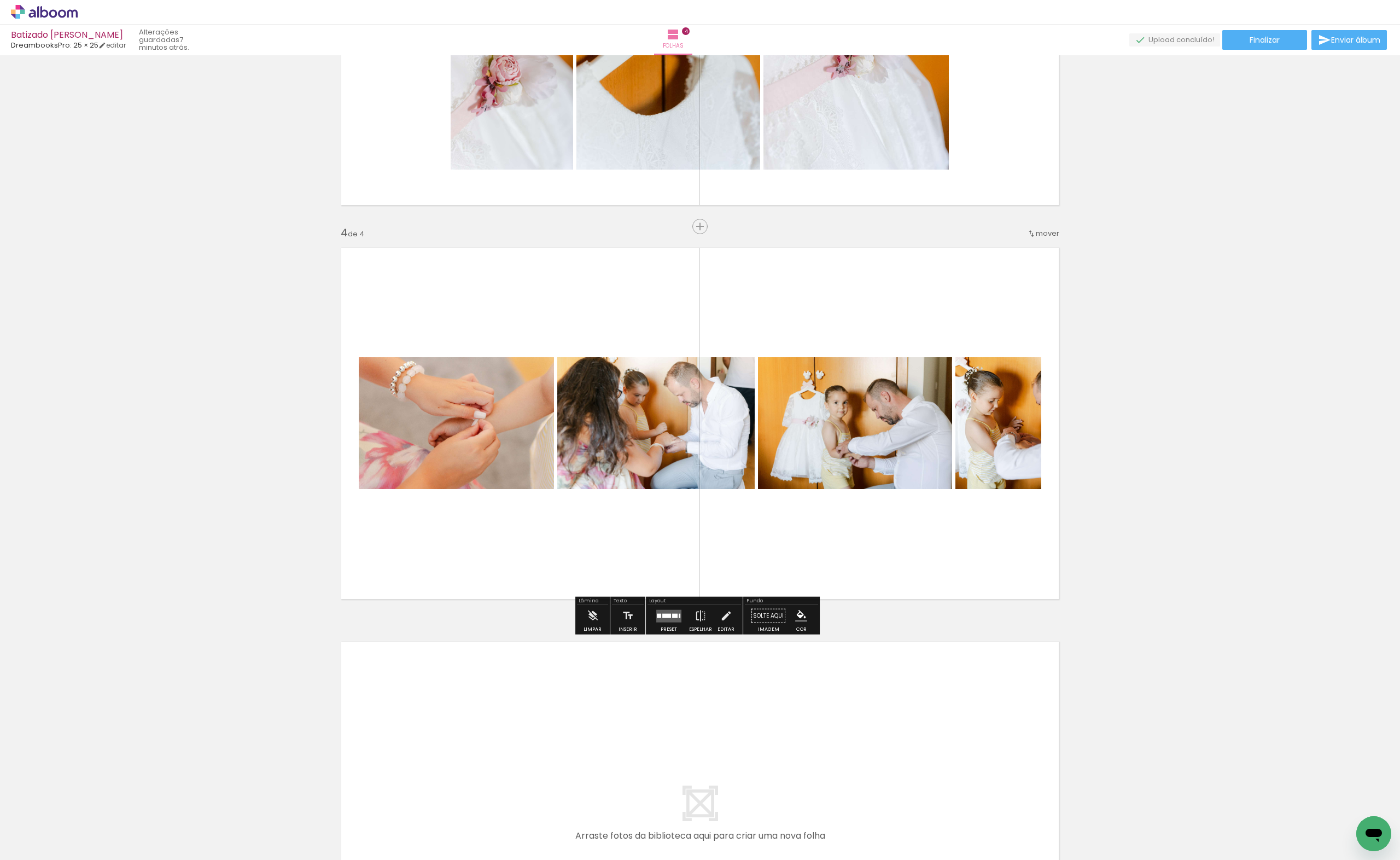
drag, startPoint x: 564, startPoint y: 826, endPoint x: 642, endPoint y: 616, distance: 224.0
click at [532, 489] on quentale-workspace at bounding box center [700, 430] width 1400 height 860
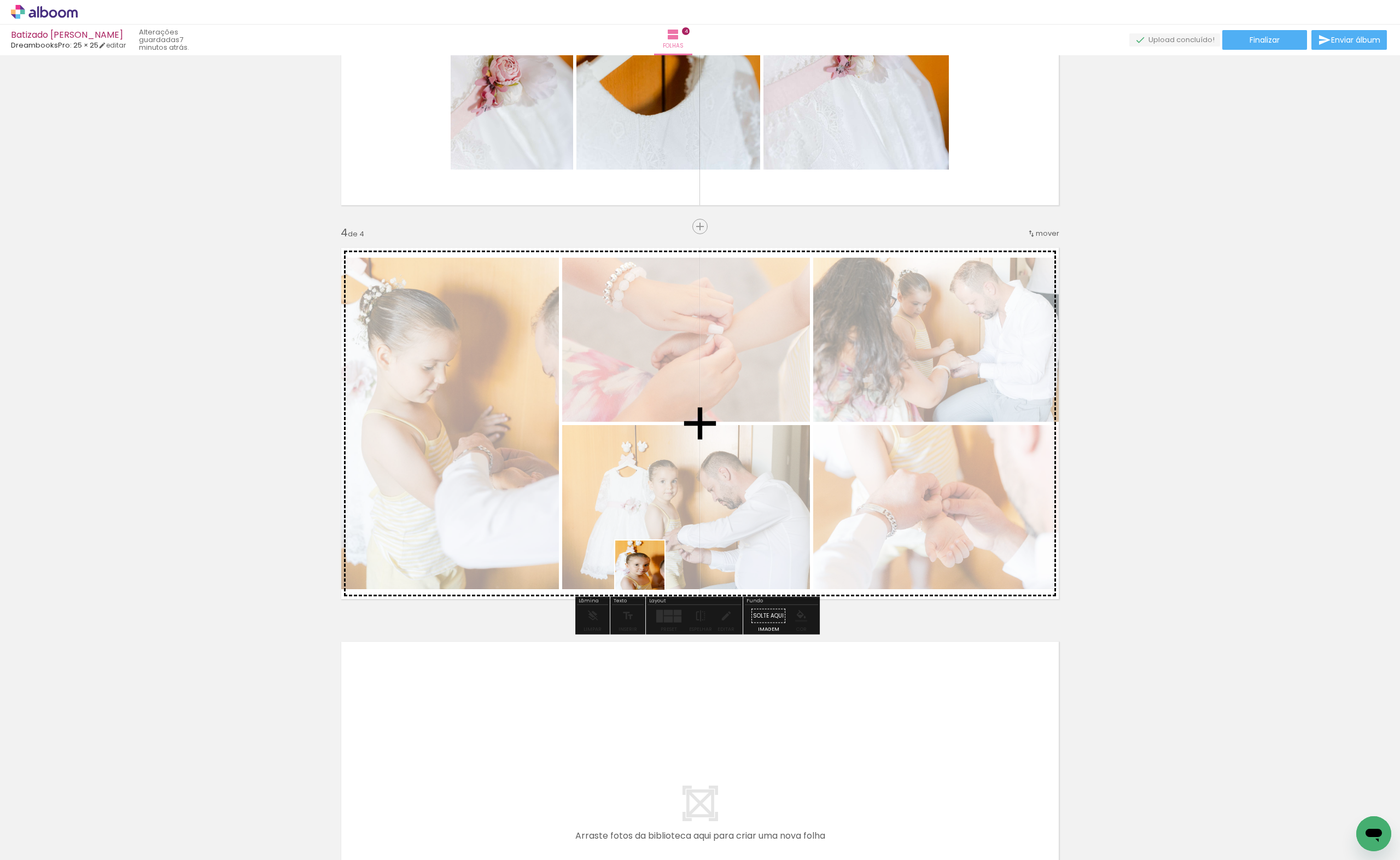
drag, startPoint x: 634, startPoint y: 836, endPoint x: 658, endPoint y: 751, distance: 88.3
click at [647, 547] on quentale-workspace at bounding box center [700, 430] width 1400 height 860
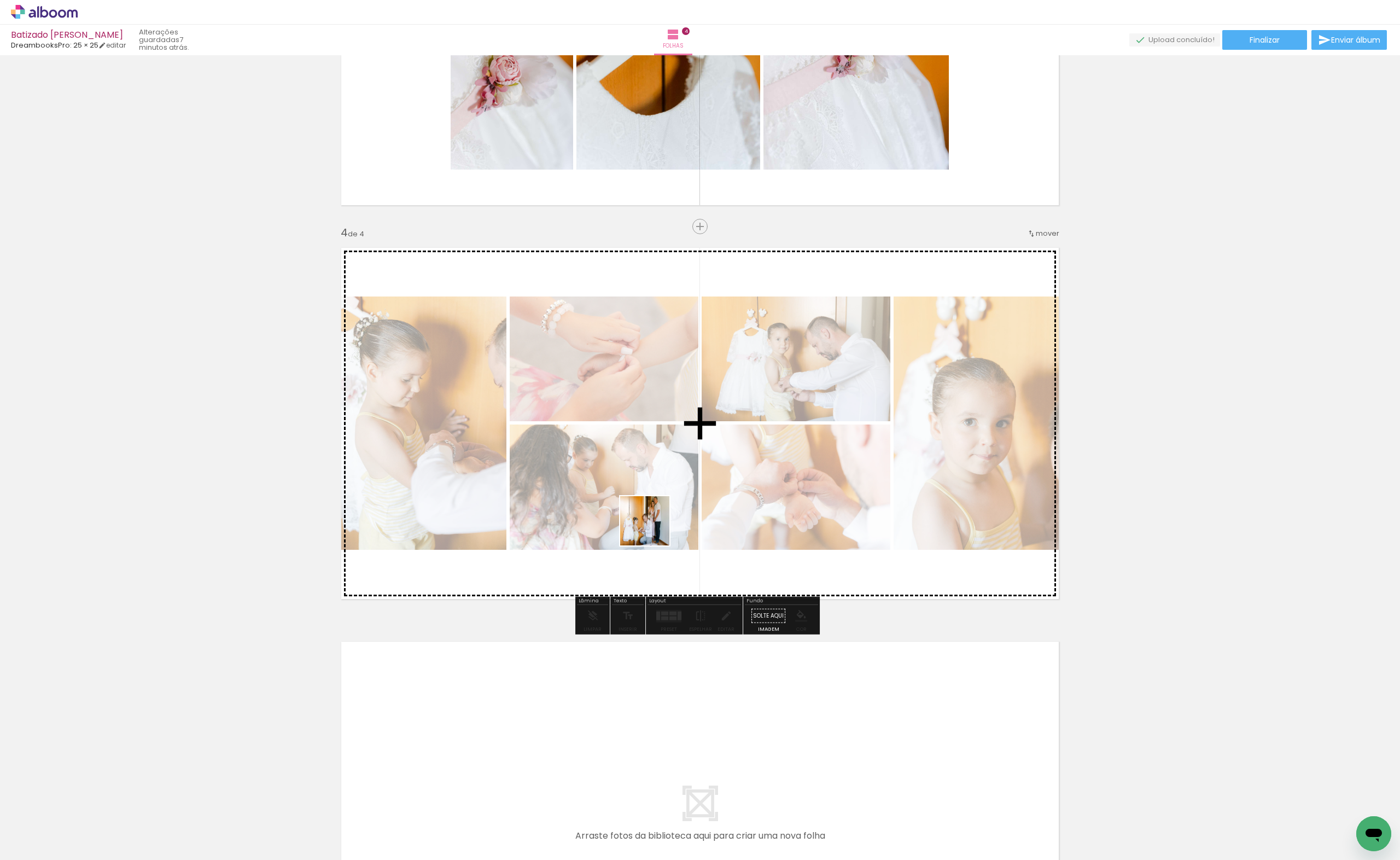
drag, startPoint x: 686, startPoint y: 816, endPoint x: 653, endPoint y: 529, distance: 288.9
click at [653, 529] on quentale-workspace at bounding box center [700, 430] width 1400 height 860
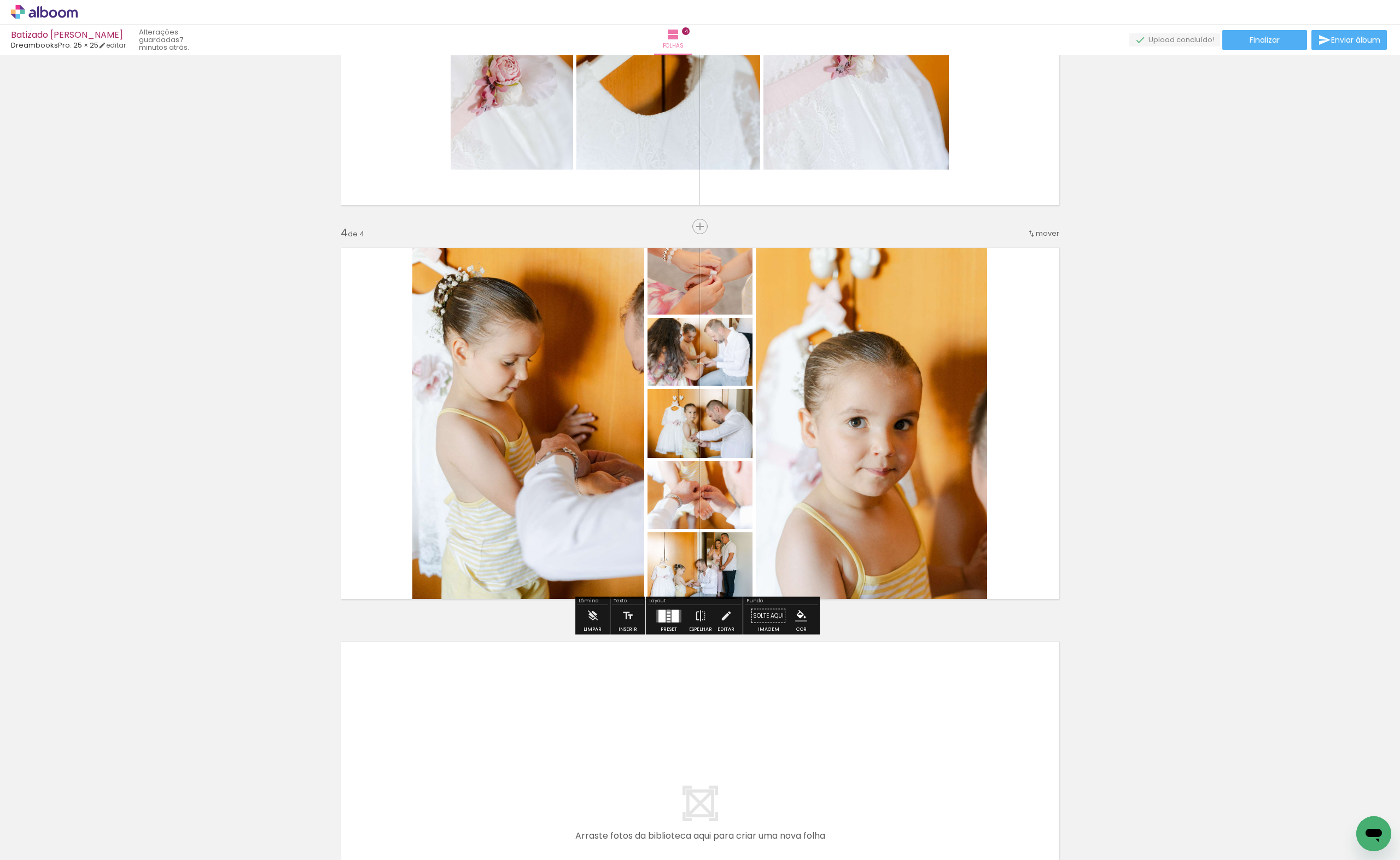
drag, startPoint x: 755, startPoint y: 835, endPoint x: 677, endPoint y: 707, distance: 149.9
click at [677, 707] on quentale-workspace at bounding box center [700, 430] width 1400 height 860
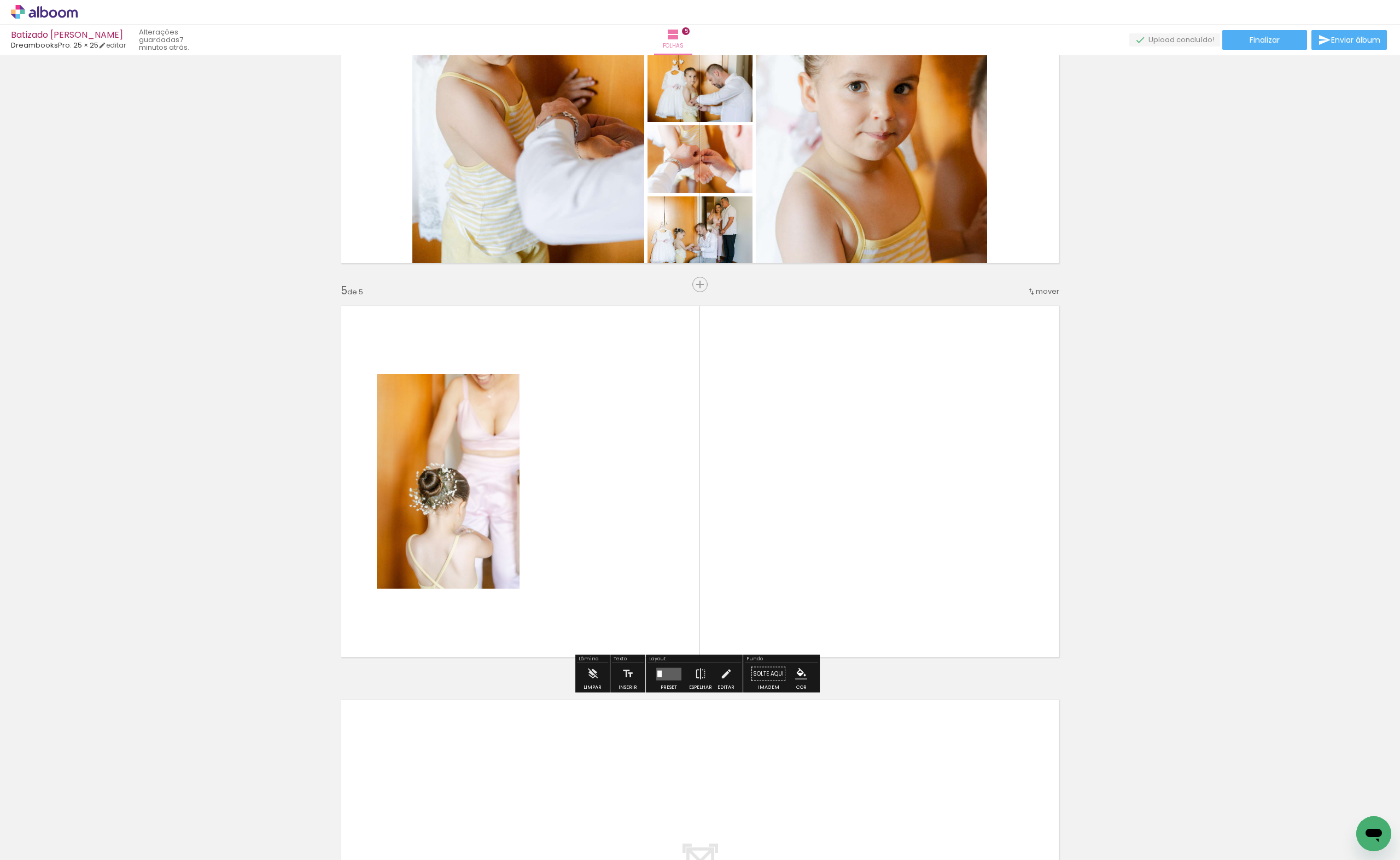
scroll to position [1422, 0]
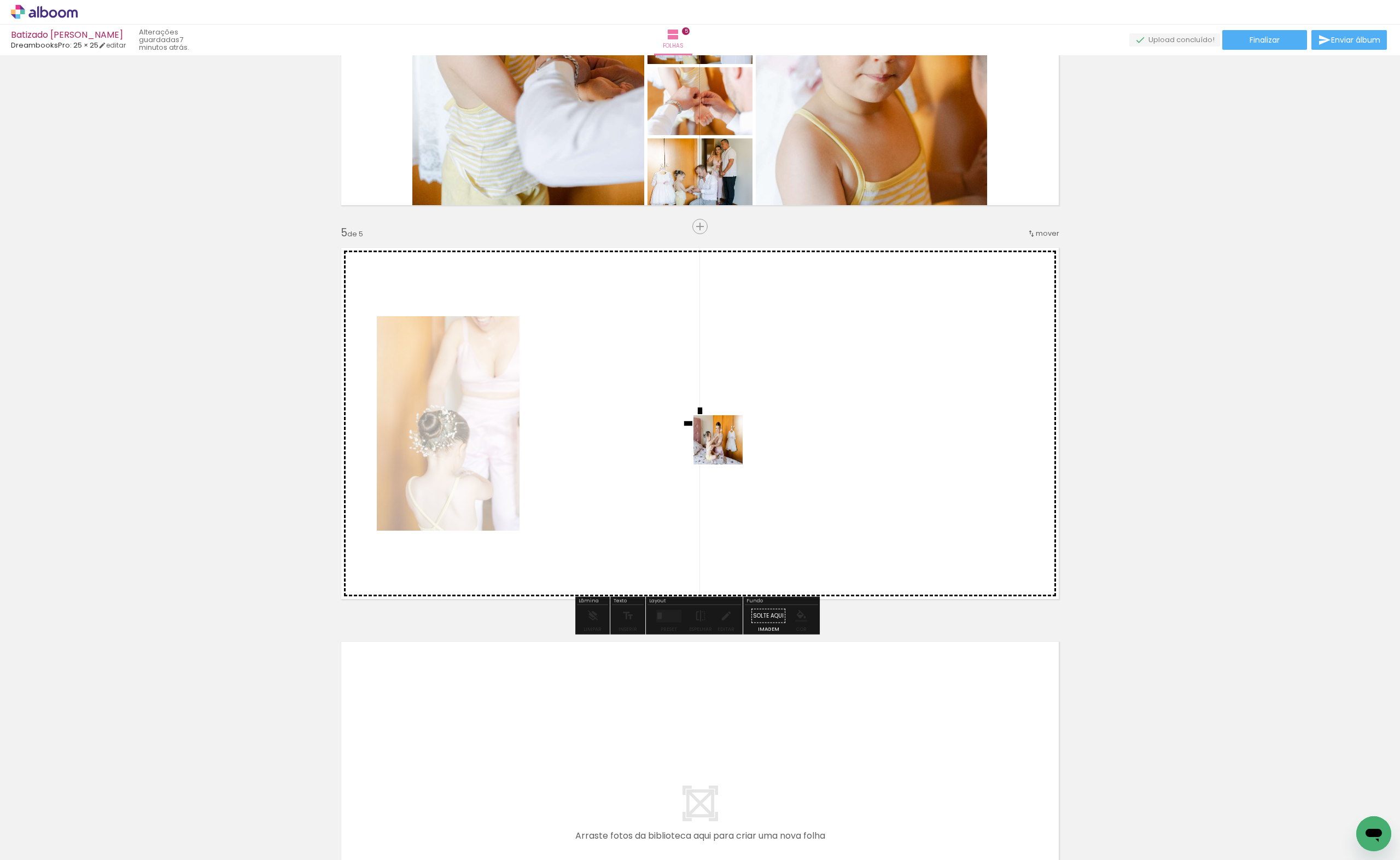
drag, startPoint x: 815, startPoint y: 830, endPoint x: 726, endPoint y: 448, distance: 392.2
click at [726, 448] on quentale-workspace at bounding box center [700, 430] width 1400 height 860
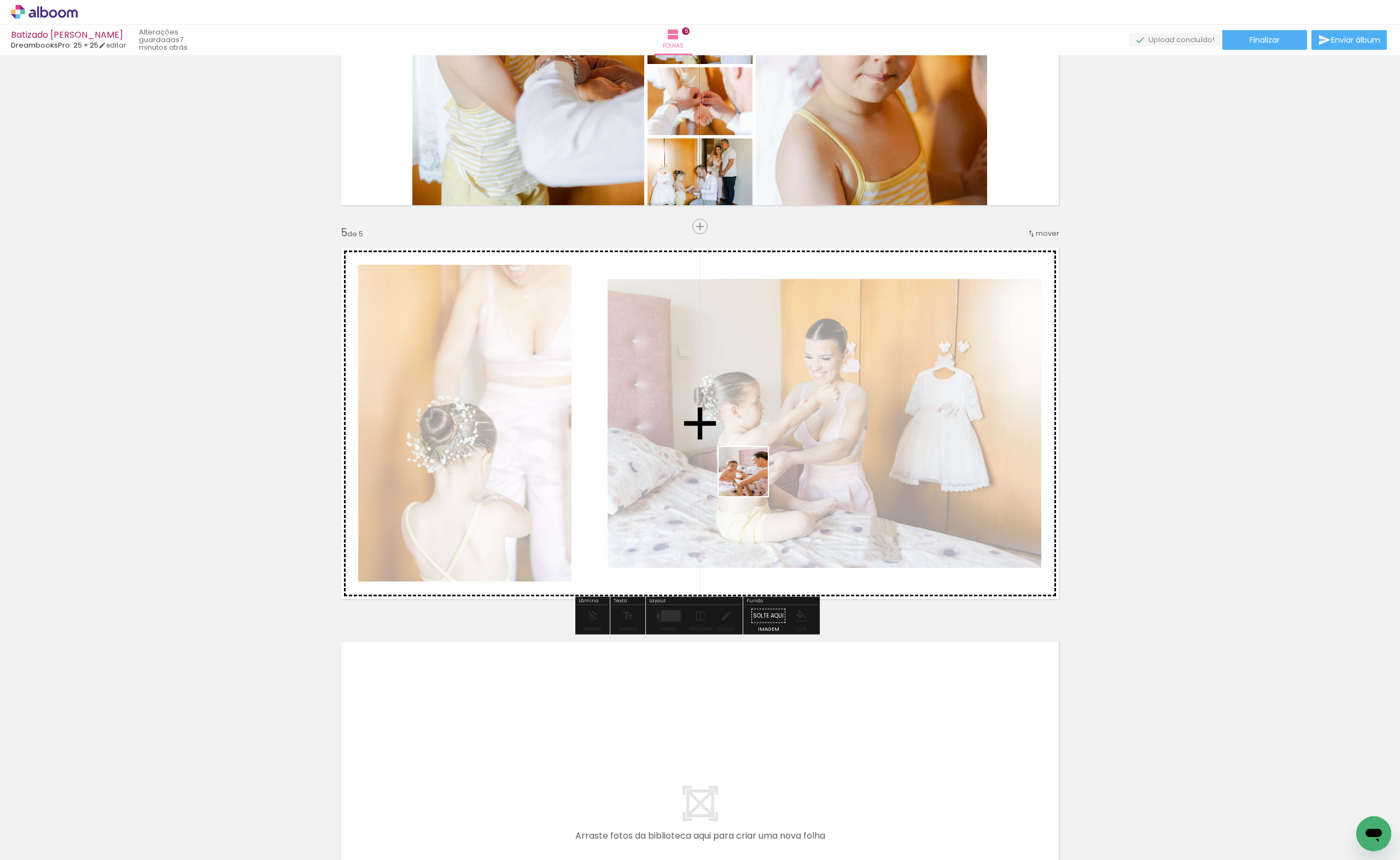
drag, startPoint x: 876, startPoint y: 833, endPoint x: 751, endPoint y: 480, distance: 374.5
click at [751, 480] on quentale-workspace at bounding box center [700, 430] width 1400 height 860
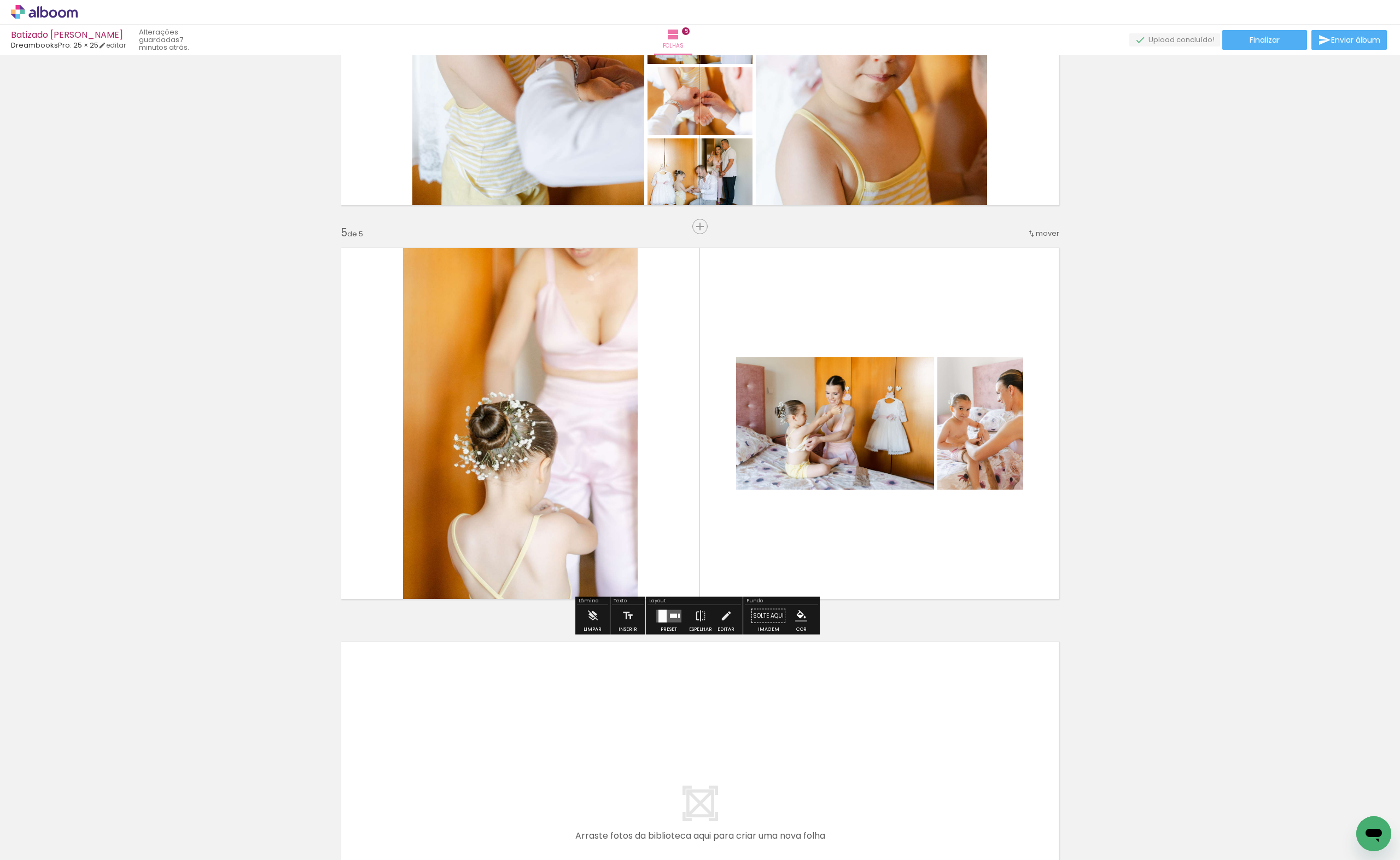
drag, startPoint x: 938, startPoint y: 834, endPoint x: 1029, endPoint y: 840, distance: 91.2
click at [829, 440] on quentale-workspace at bounding box center [700, 430] width 1400 height 860
